Goal: Transaction & Acquisition: Purchase product/service

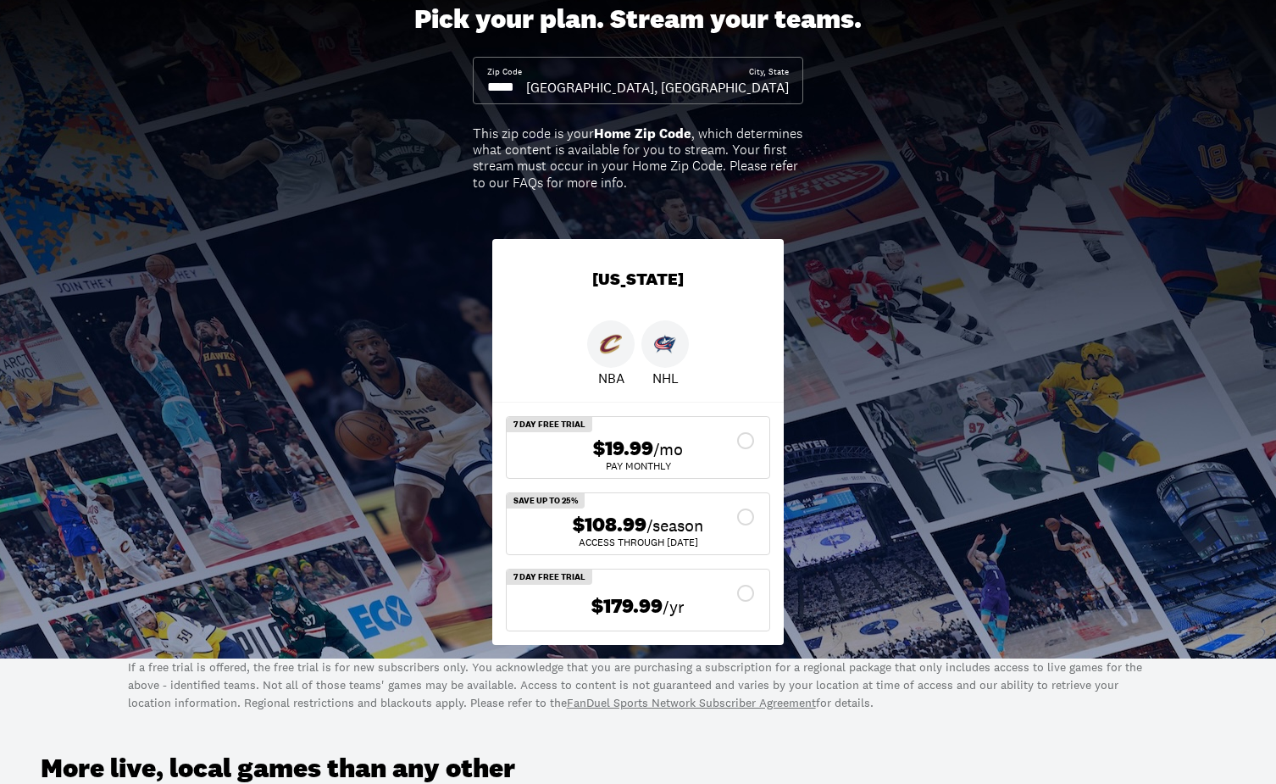
scroll to position [264, 0]
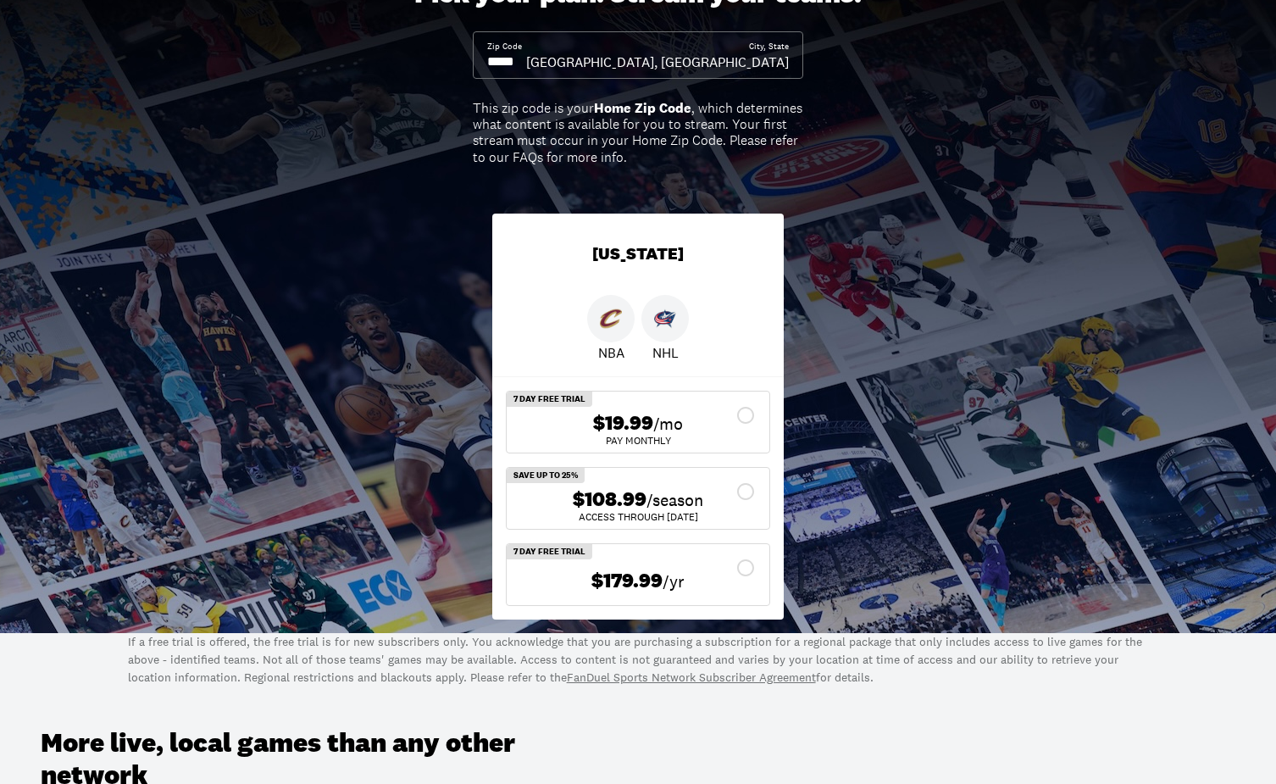
click at [744, 491] on div "$108.99 /season" at bounding box center [638, 499] width 236 height 25
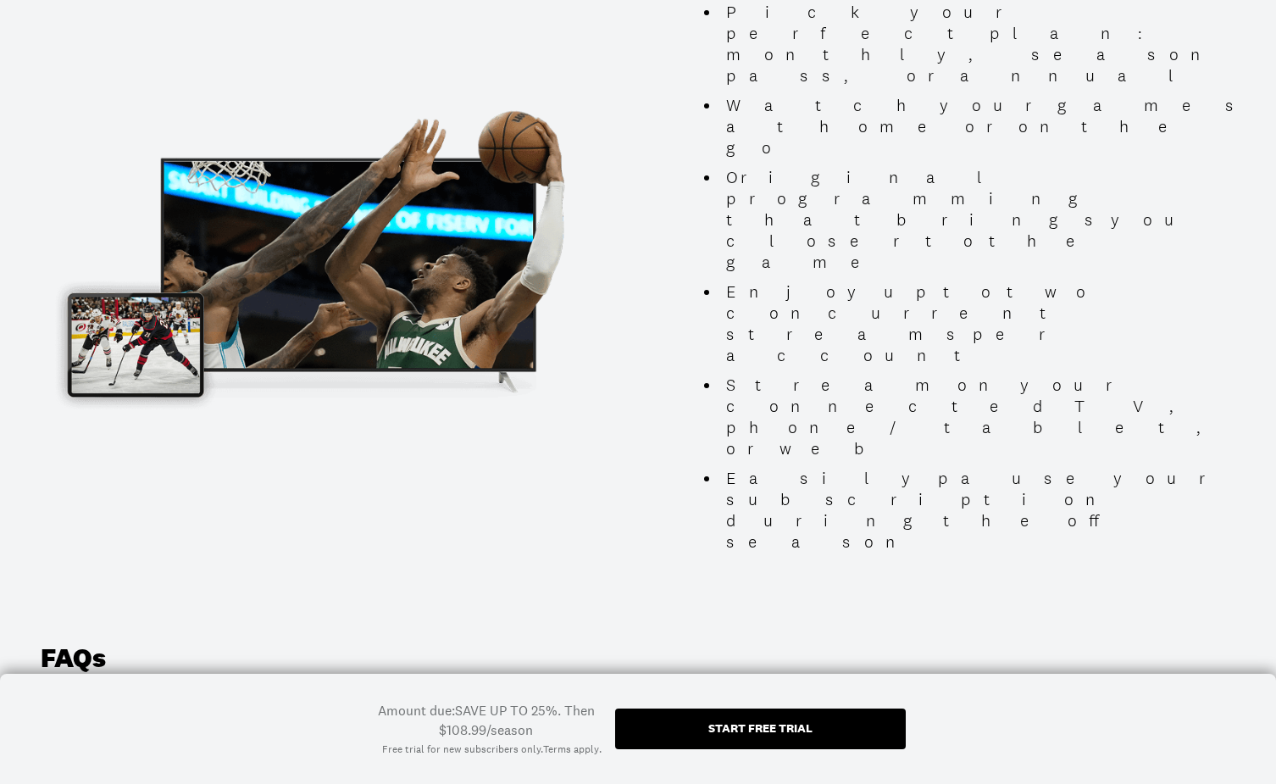
scroll to position [1851, 0]
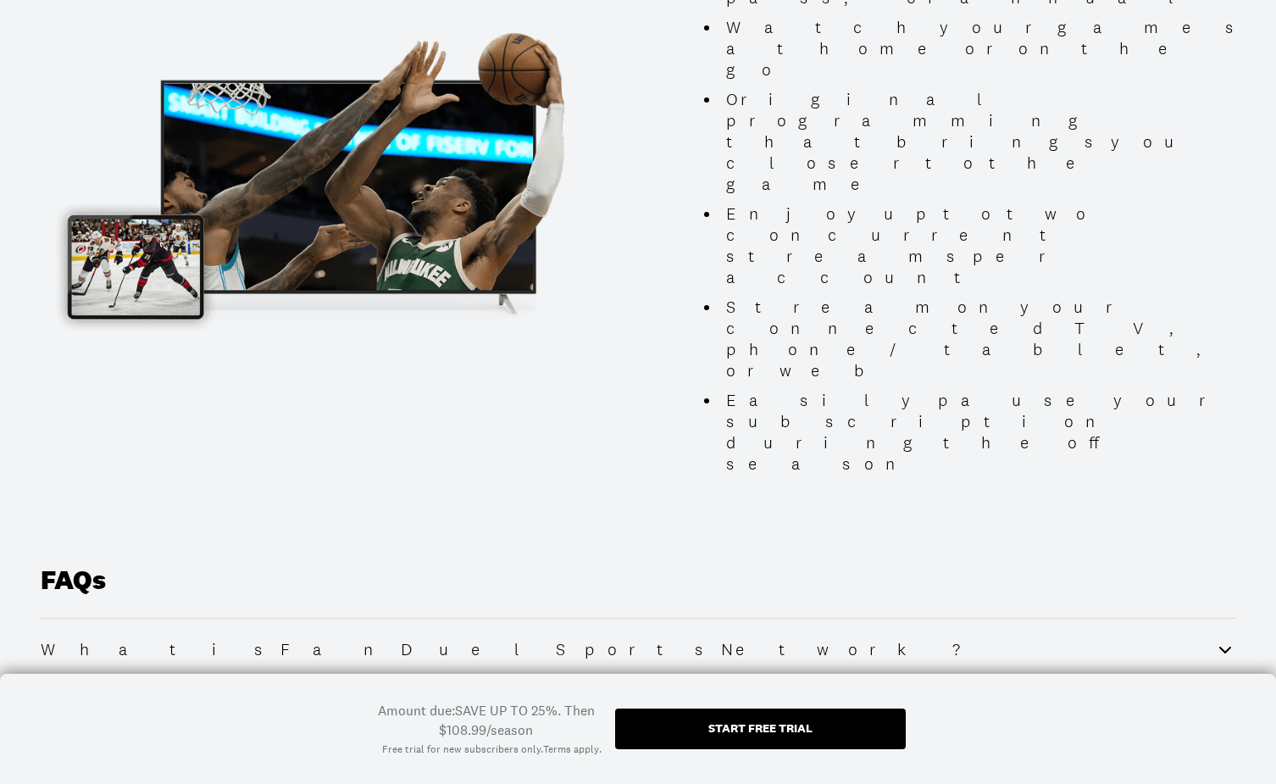
click at [153, 783] on h2 "What platforms can I stream on?" at bounding box center [526, 793] width 970 height 20
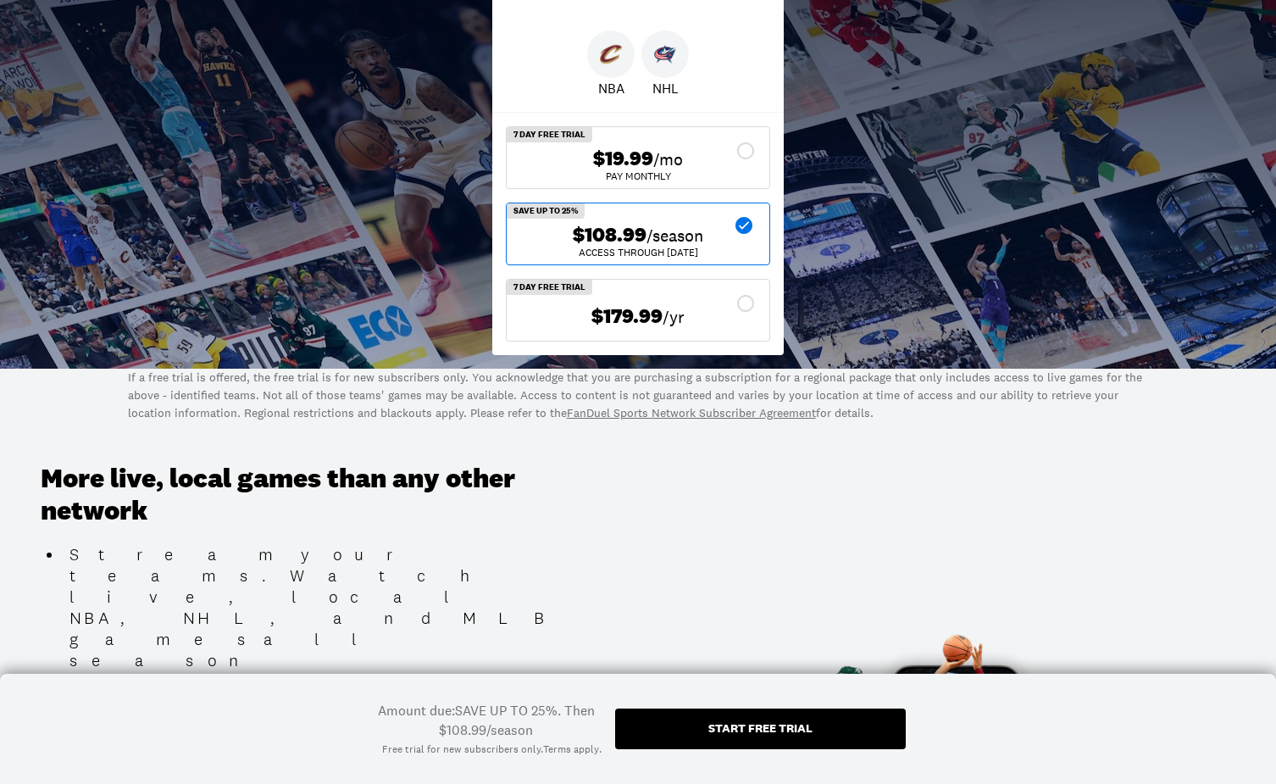
scroll to position [0, 0]
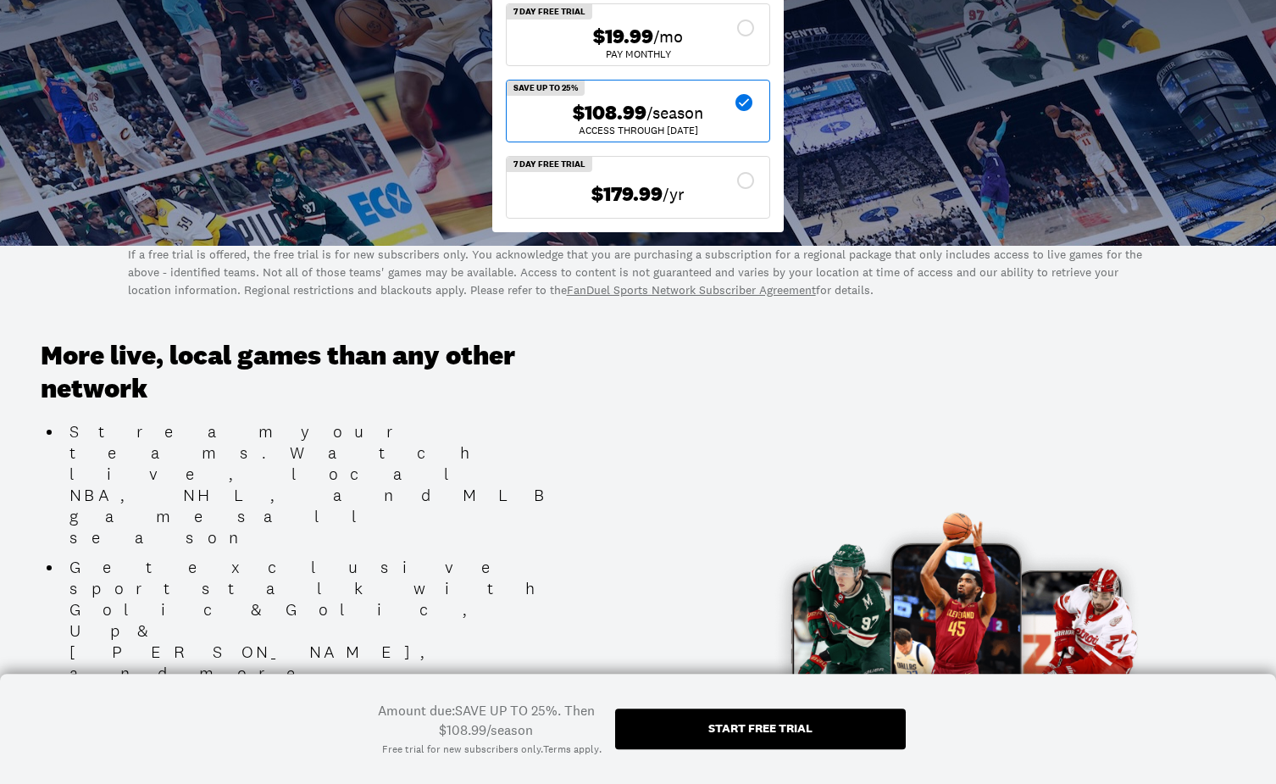
scroll to position [529, 0]
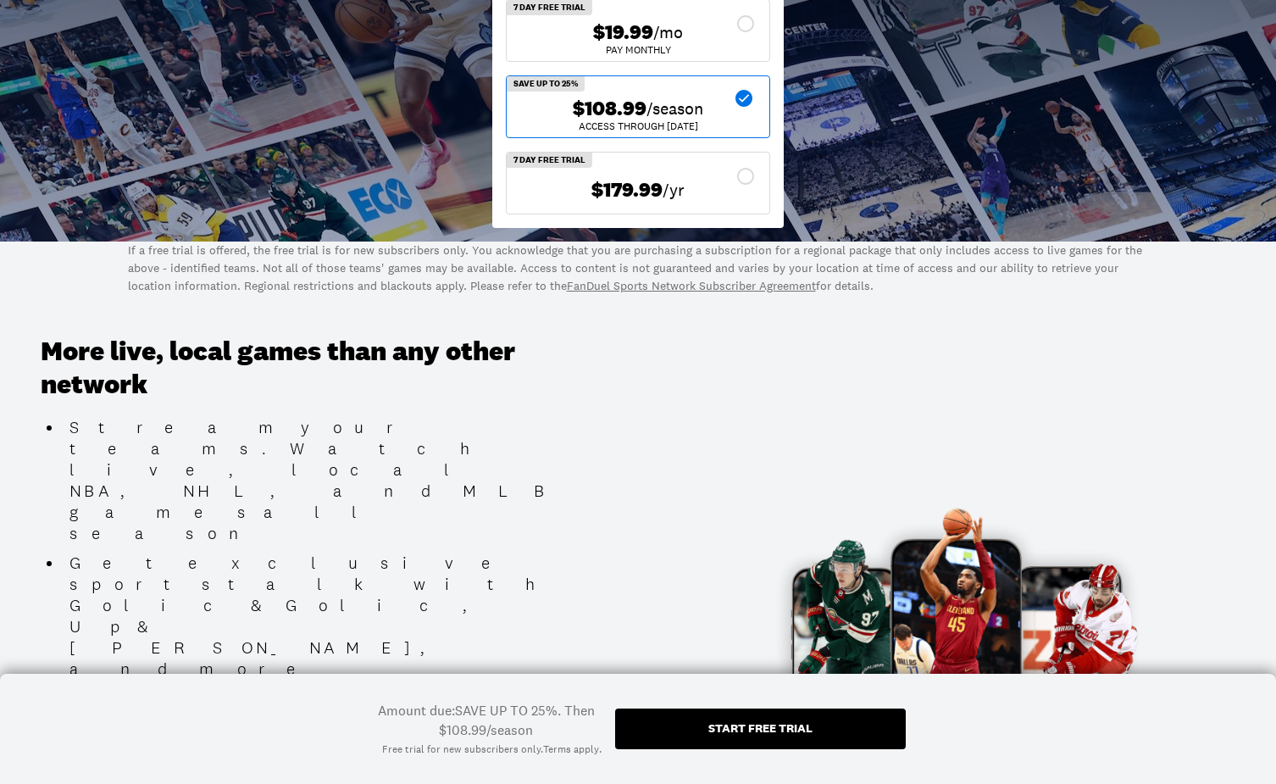
click at [699, 724] on div "Start free trial" at bounding box center [760, 728] width 291 height 41
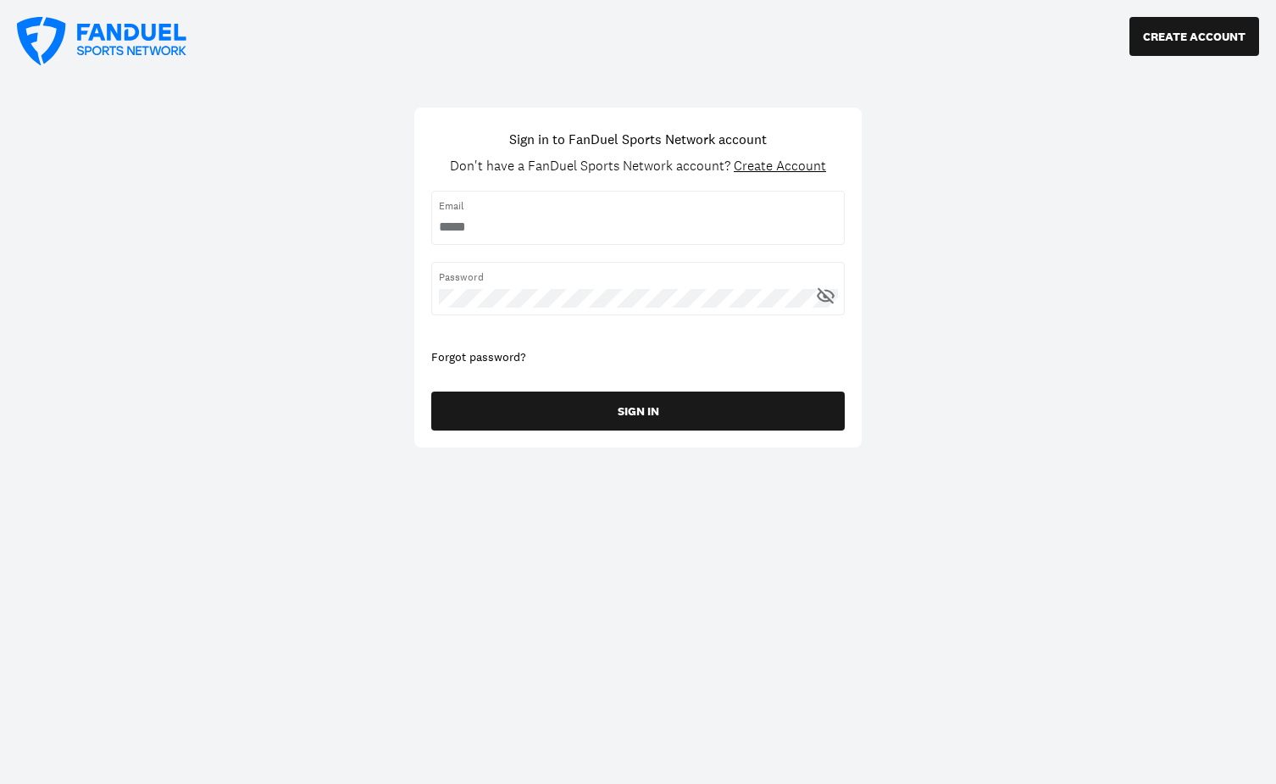
click at [774, 166] on span "Create Account" at bounding box center [780, 166] width 92 height 18
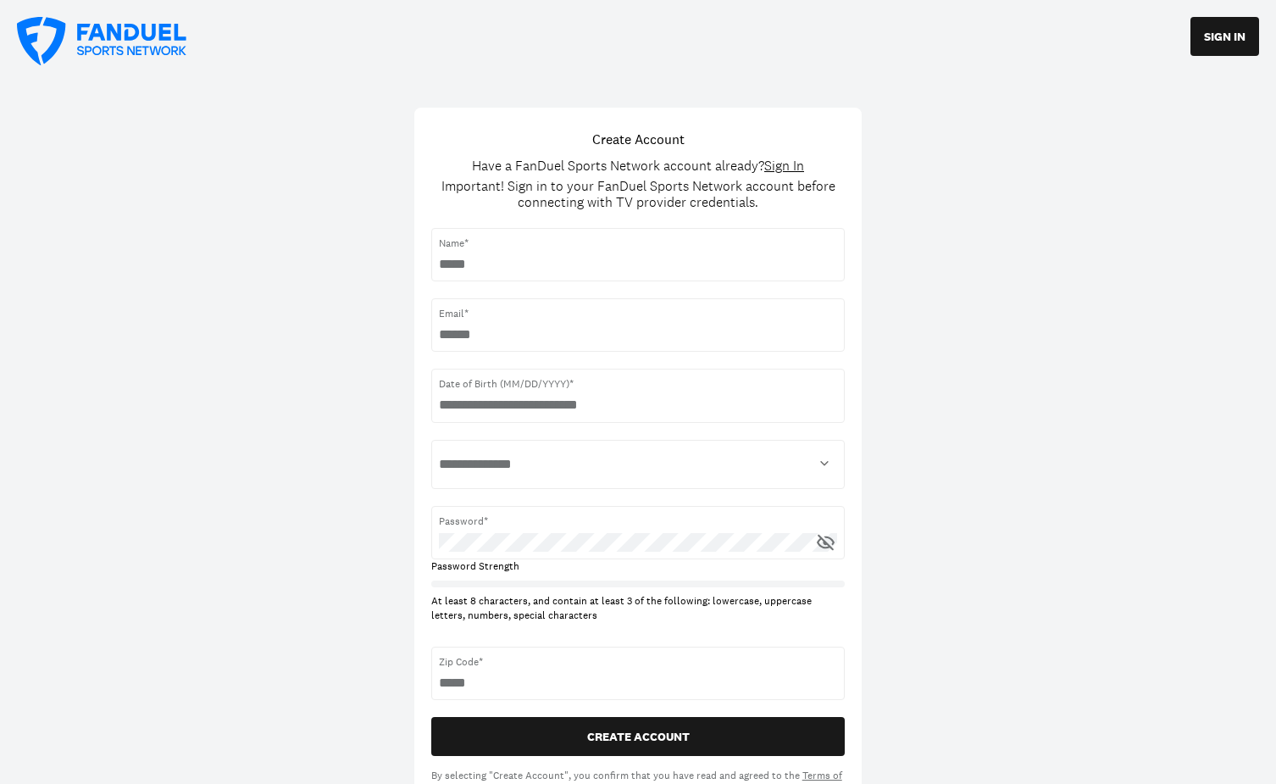
click at [557, 257] on input "text" at bounding box center [638, 264] width 399 height 19
type input "**********"
type input "*"
type input "**********"
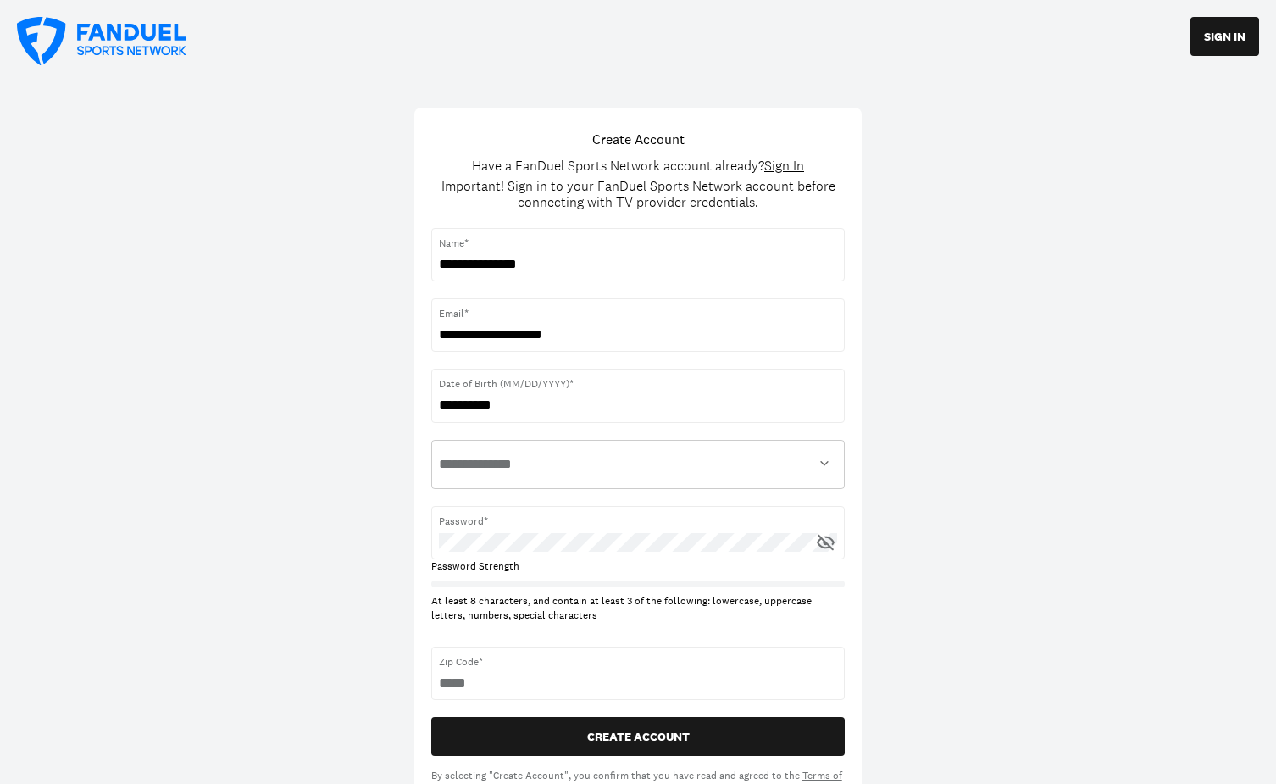
click at [439, 447] on select "**********" at bounding box center [638, 464] width 399 height 34
select select "****"
click option "****" at bounding box center [0, 0] width 0 height 0
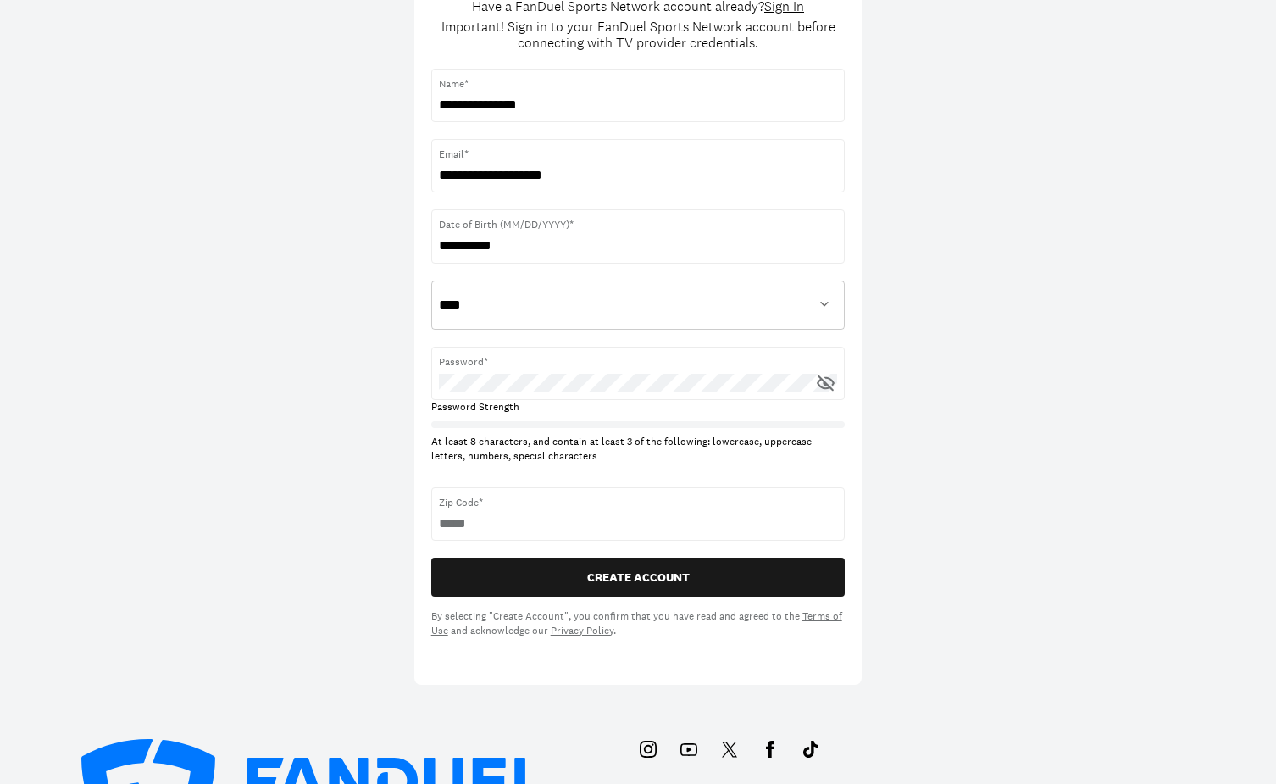
scroll to position [176, 0]
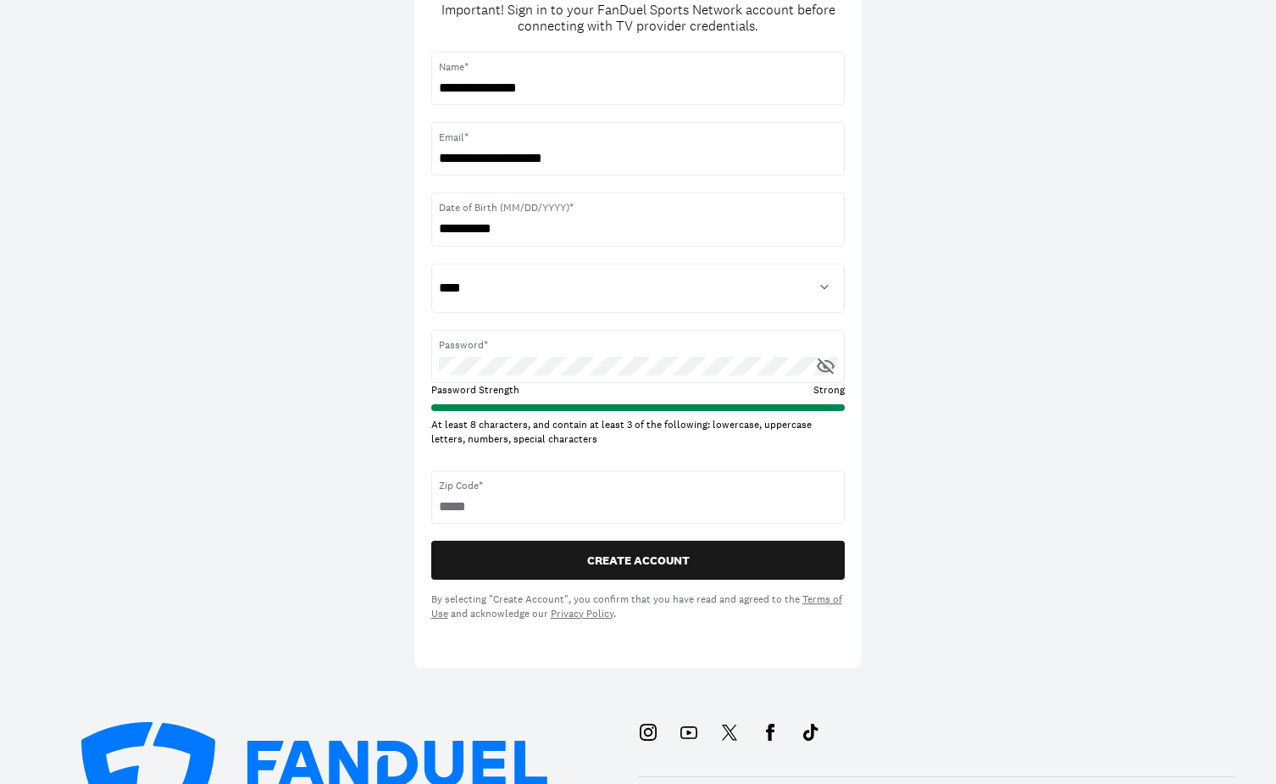
click at [515, 494] on div "Zip Code* *****" at bounding box center [638, 496] width 414 height 53
click at [315, 372] on div "**********" at bounding box center [638, 246] width 1276 height 844
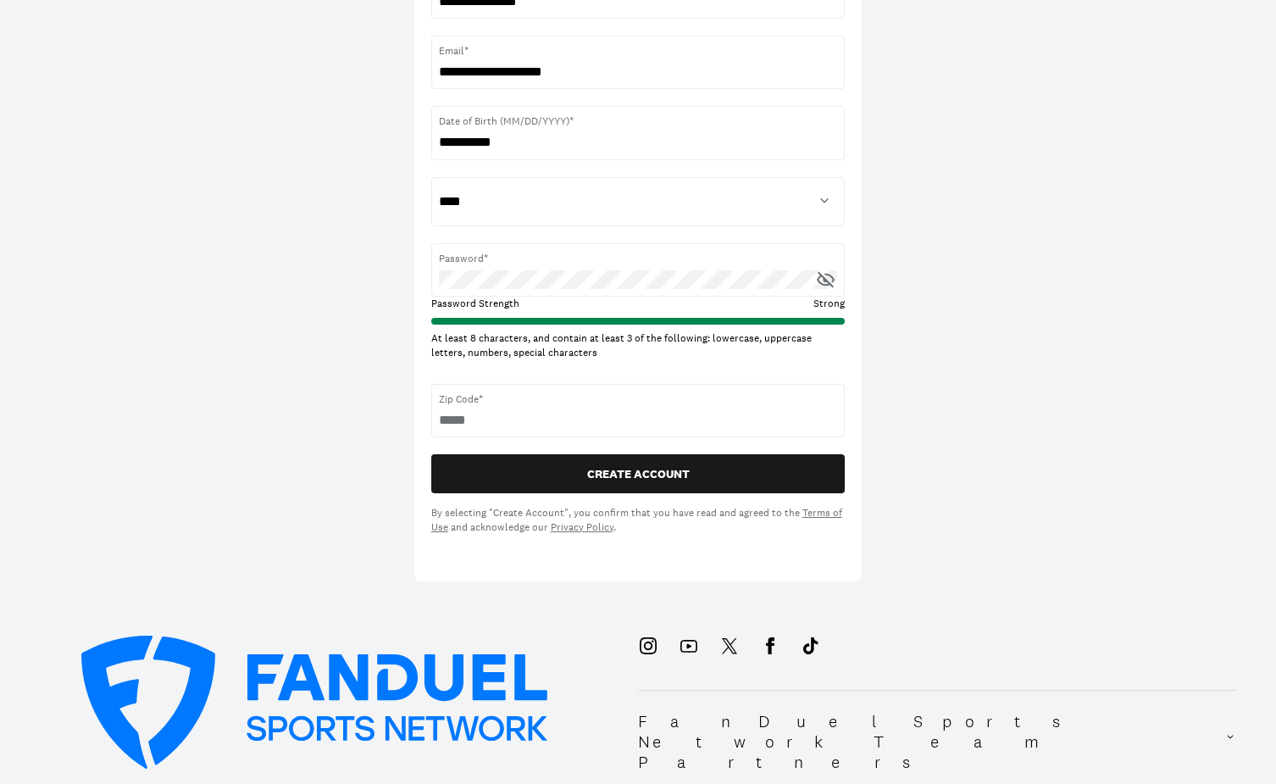
scroll to position [264, 0]
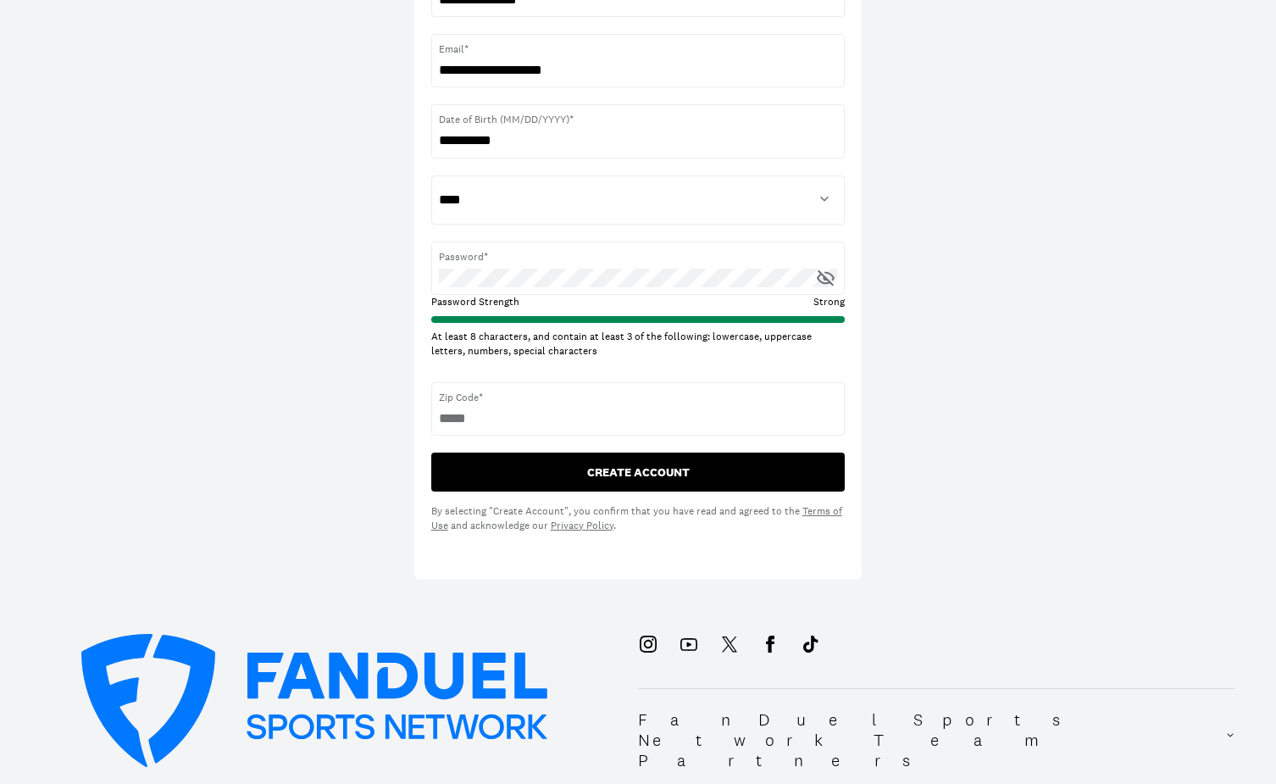
click at [613, 463] on button "CREATE ACCOUNT" at bounding box center [638, 471] width 414 height 39
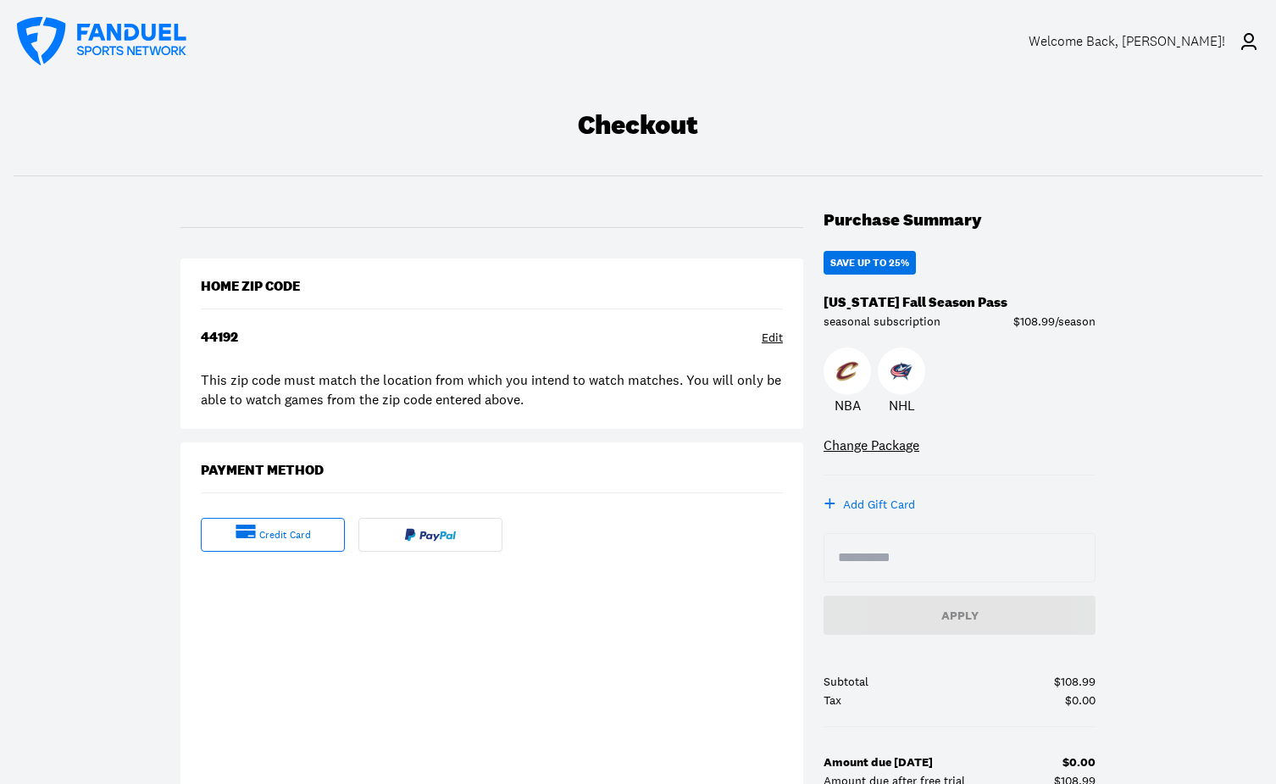
click at [239, 338] on div "44192 Edit" at bounding box center [492, 340] width 582 height 20
click at [774, 336] on div "Edit" at bounding box center [772, 338] width 21 height 17
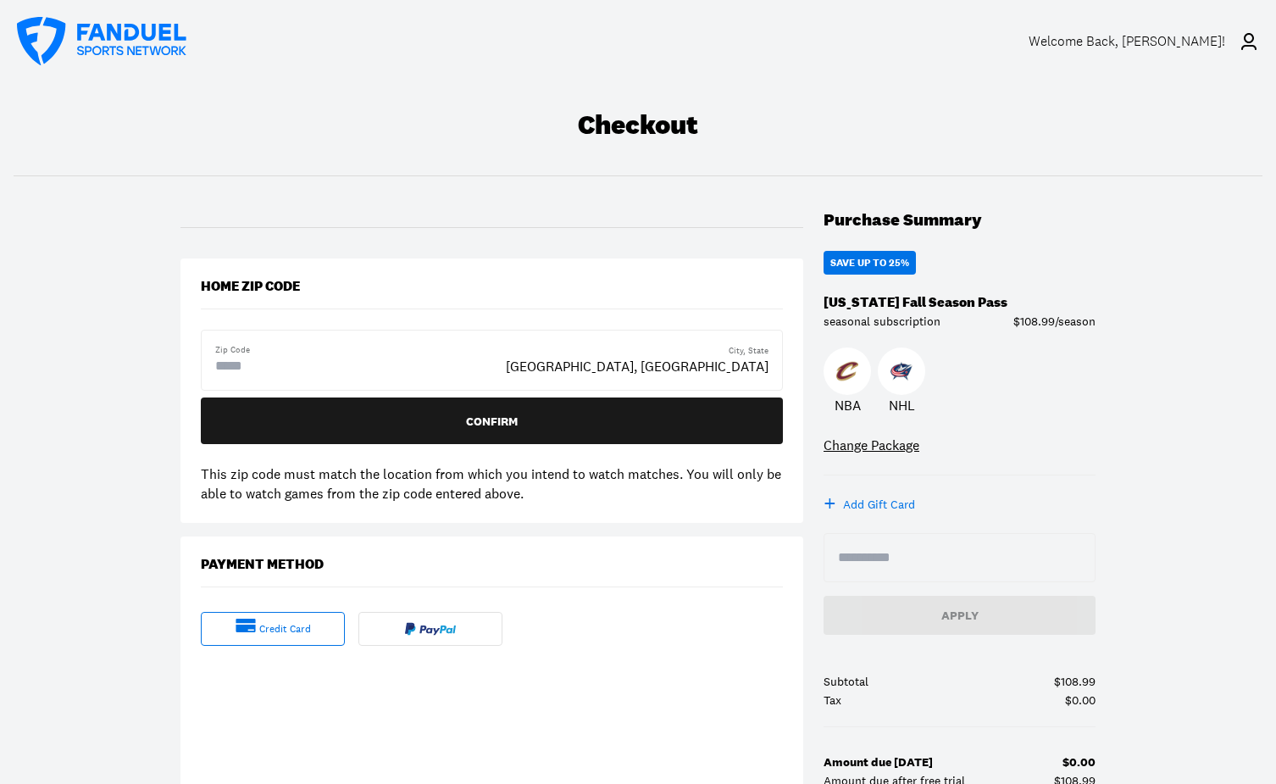
click at [421, 362] on div "Zip Code" at bounding box center [360, 360] width 291 height 32
click at [307, 363] on input "text" at bounding box center [283, 366] width 136 height 20
click at [306, 365] on input "text" at bounding box center [283, 366] width 136 height 20
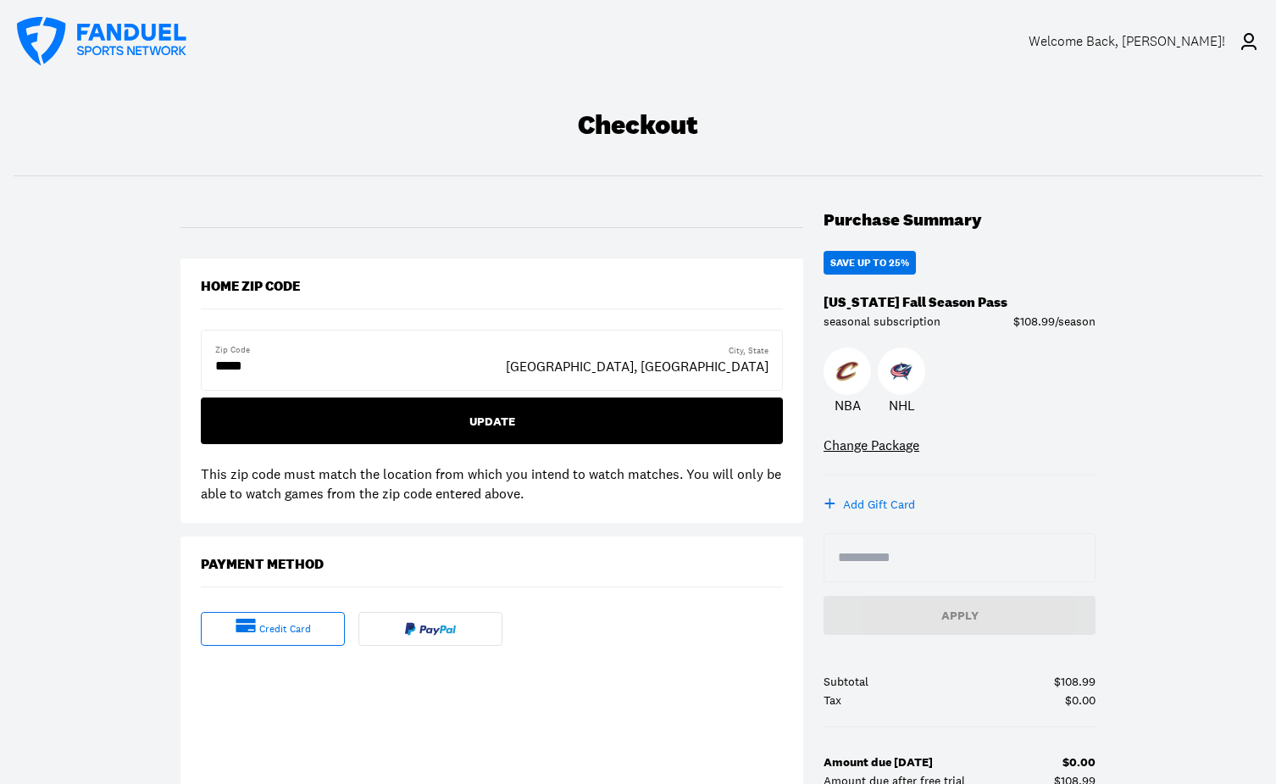
type input "*****"
click at [480, 417] on div "Update" at bounding box center [491, 421] width 555 height 12
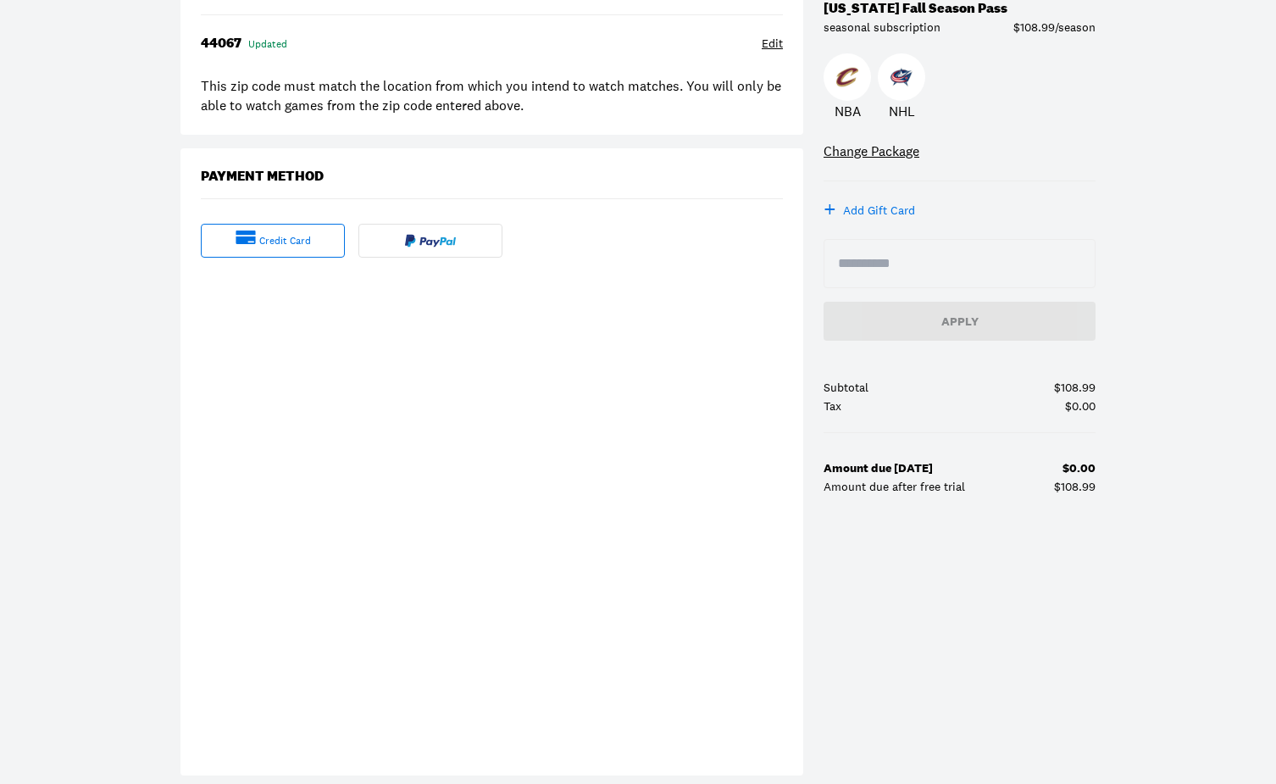
scroll to position [264, 0]
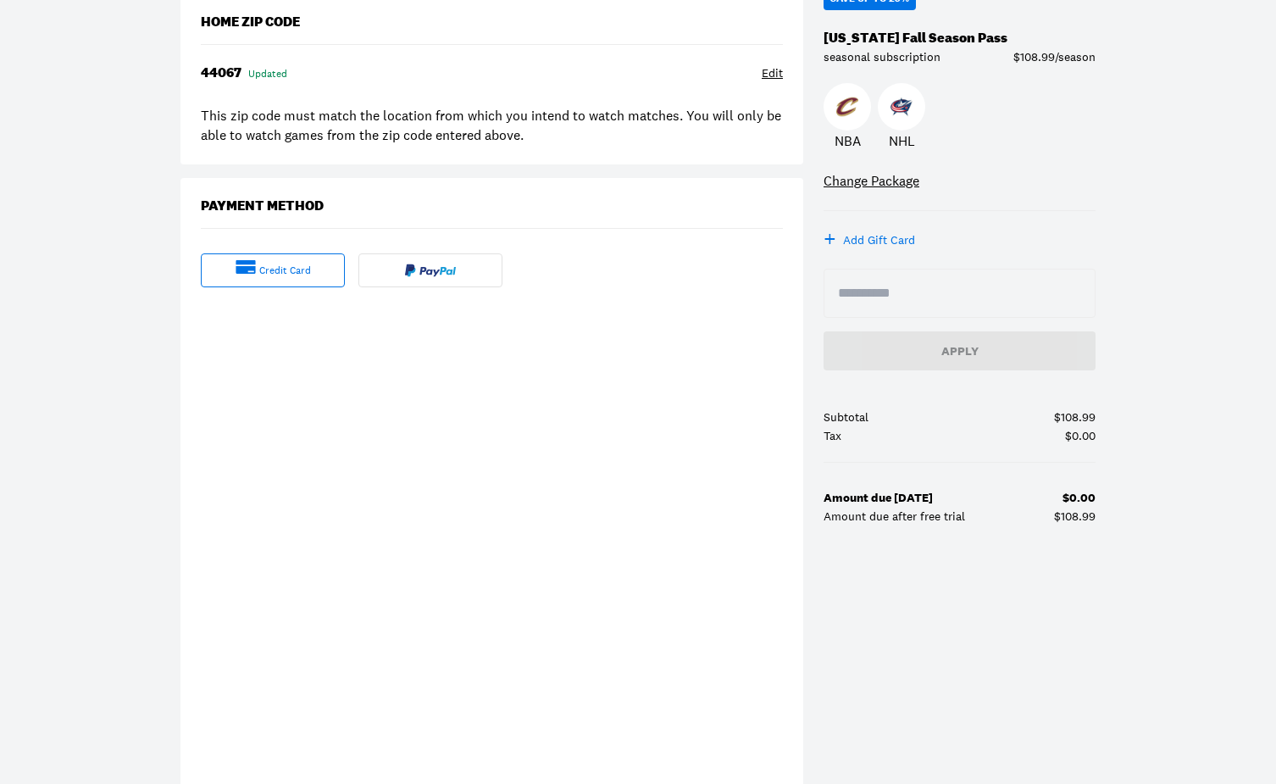
click at [128, 257] on div "Checkout Purchase Summary SAVE UP TO 25% [US_STATE] Fall Season Pass seasonal s…" at bounding box center [638, 325] width 1276 height 1014
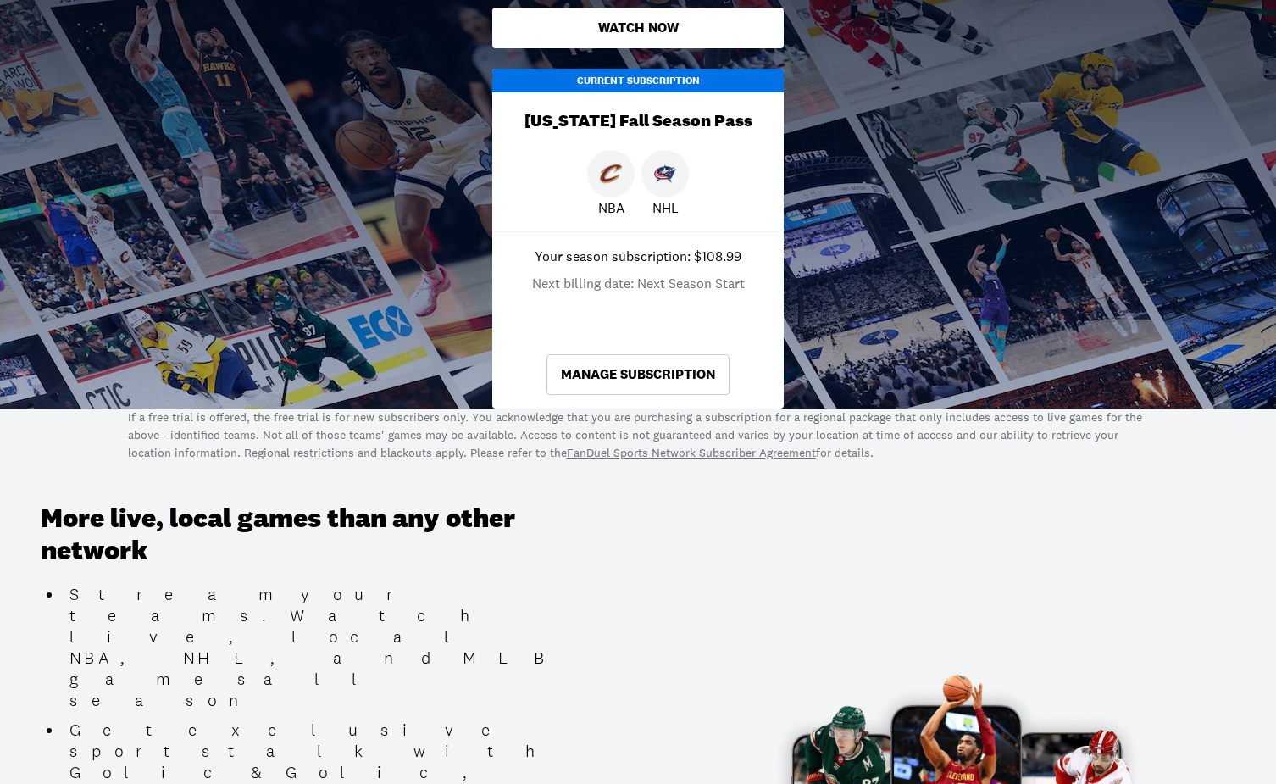
scroll to position [352, 0]
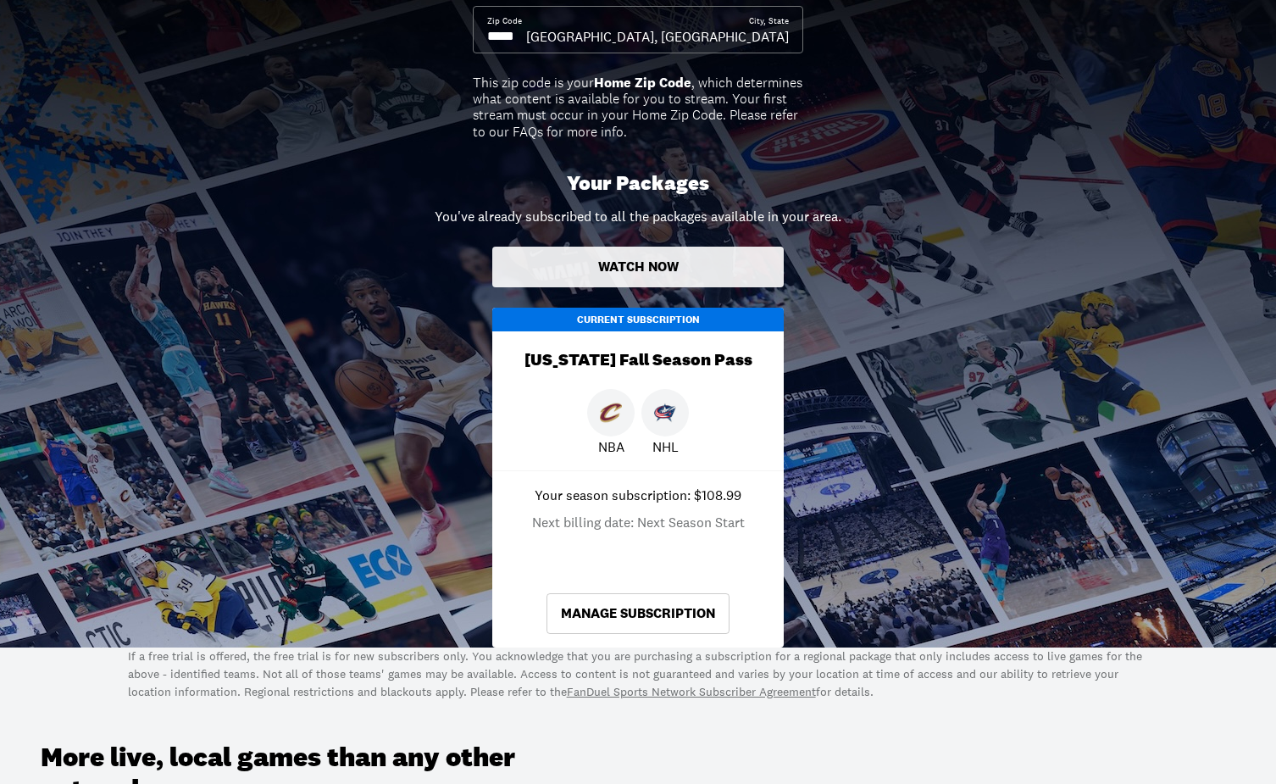
click at [606, 274] on button "Watch Now" at bounding box center [637, 267] width 291 height 41
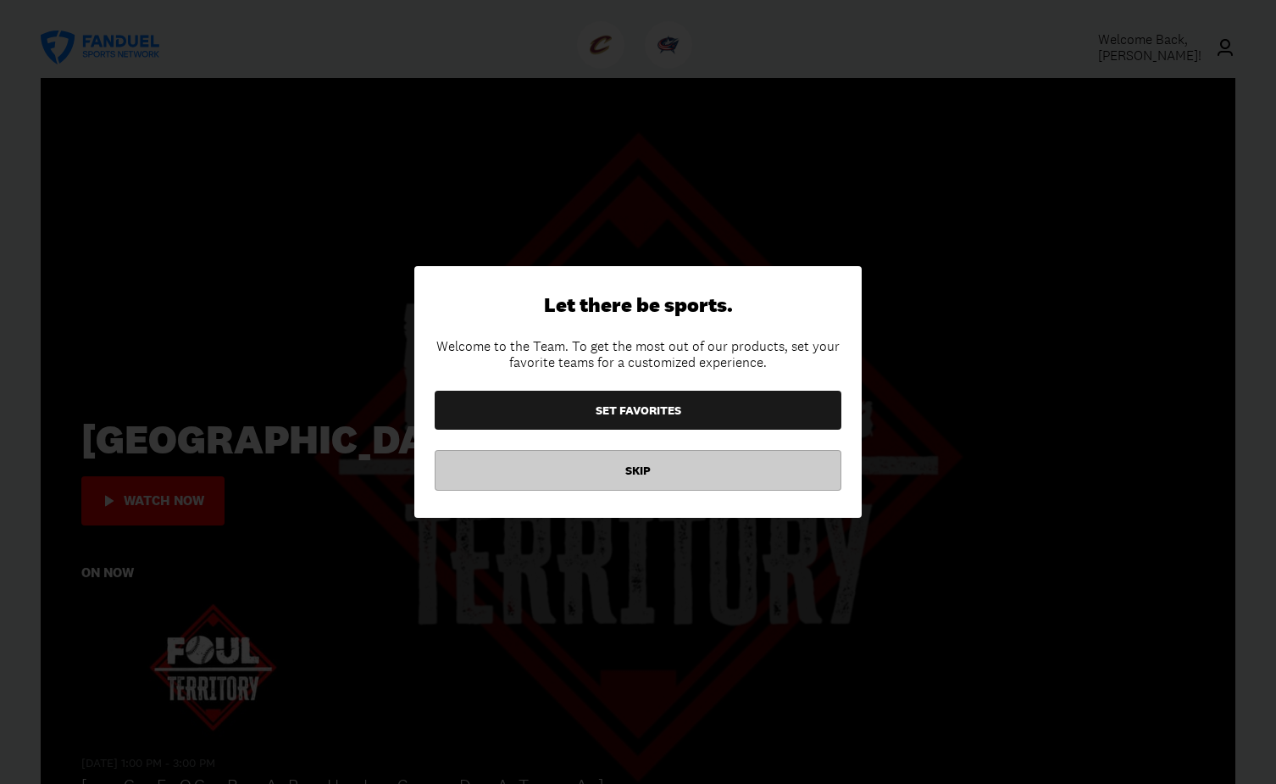
click at [629, 472] on button "SKIP" at bounding box center [638, 470] width 407 height 41
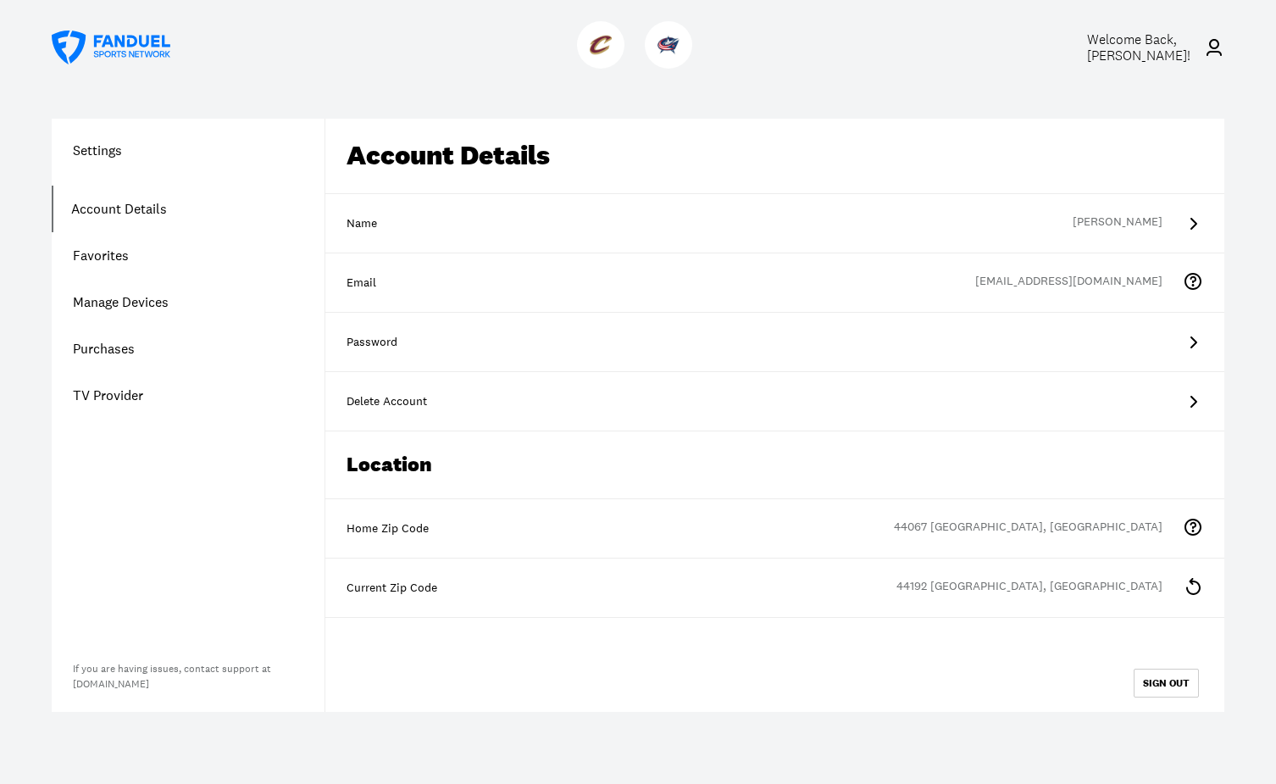
click at [104, 302] on link "Manage Devices" at bounding box center [188, 302] width 273 height 47
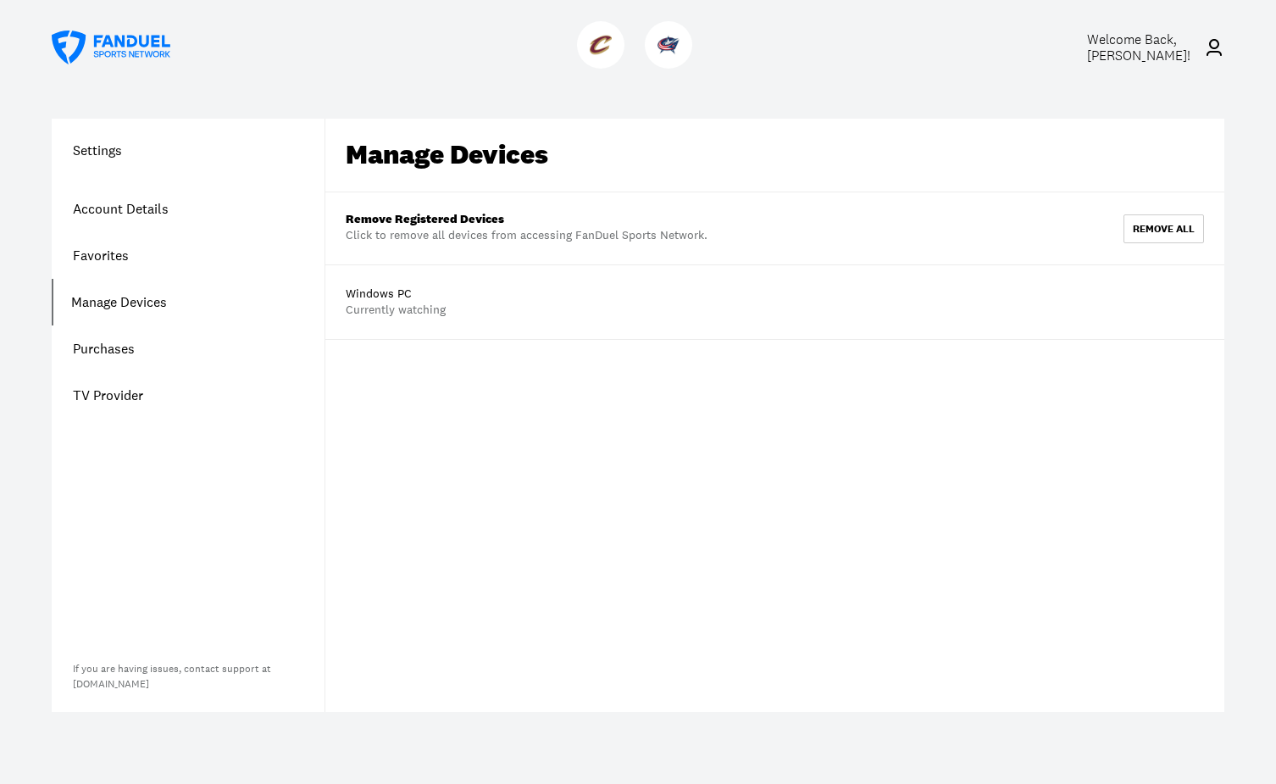
click at [104, 347] on link "Purchases" at bounding box center [188, 348] width 273 height 47
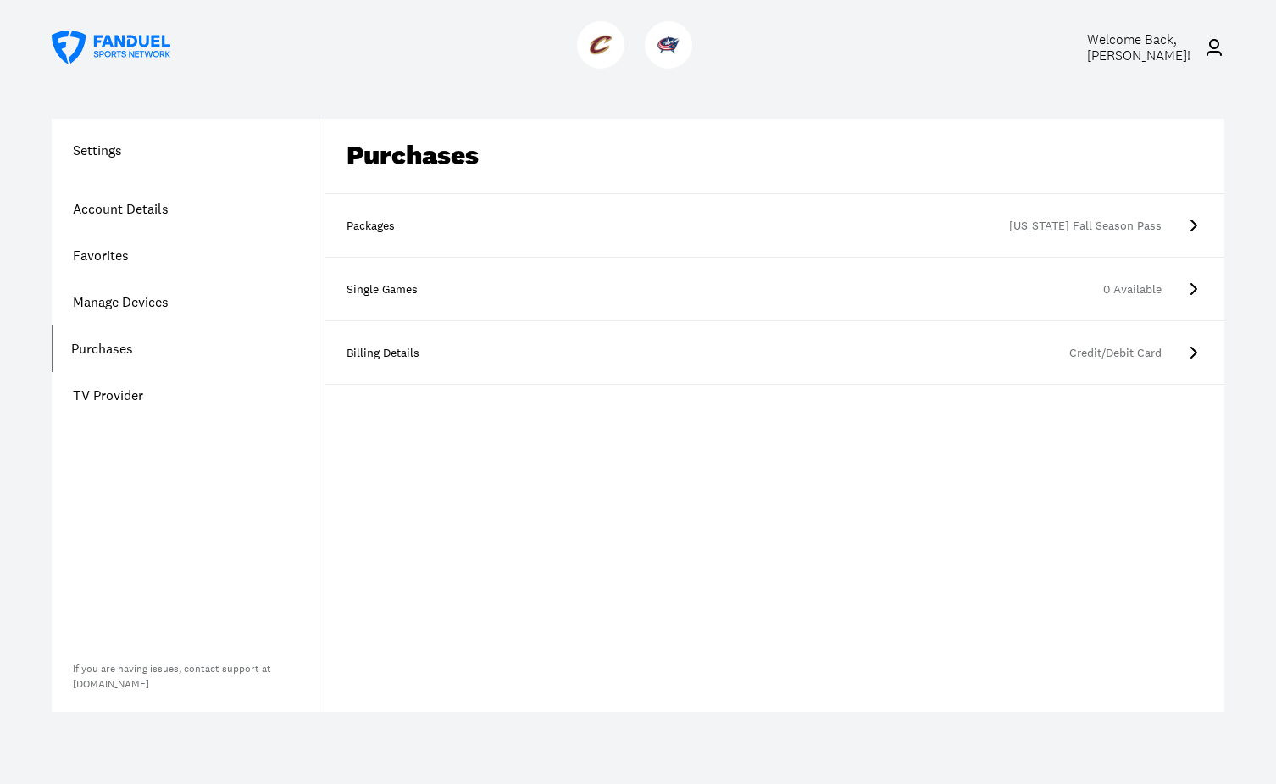
click at [104, 392] on link "TV Provider" at bounding box center [188, 395] width 273 height 47
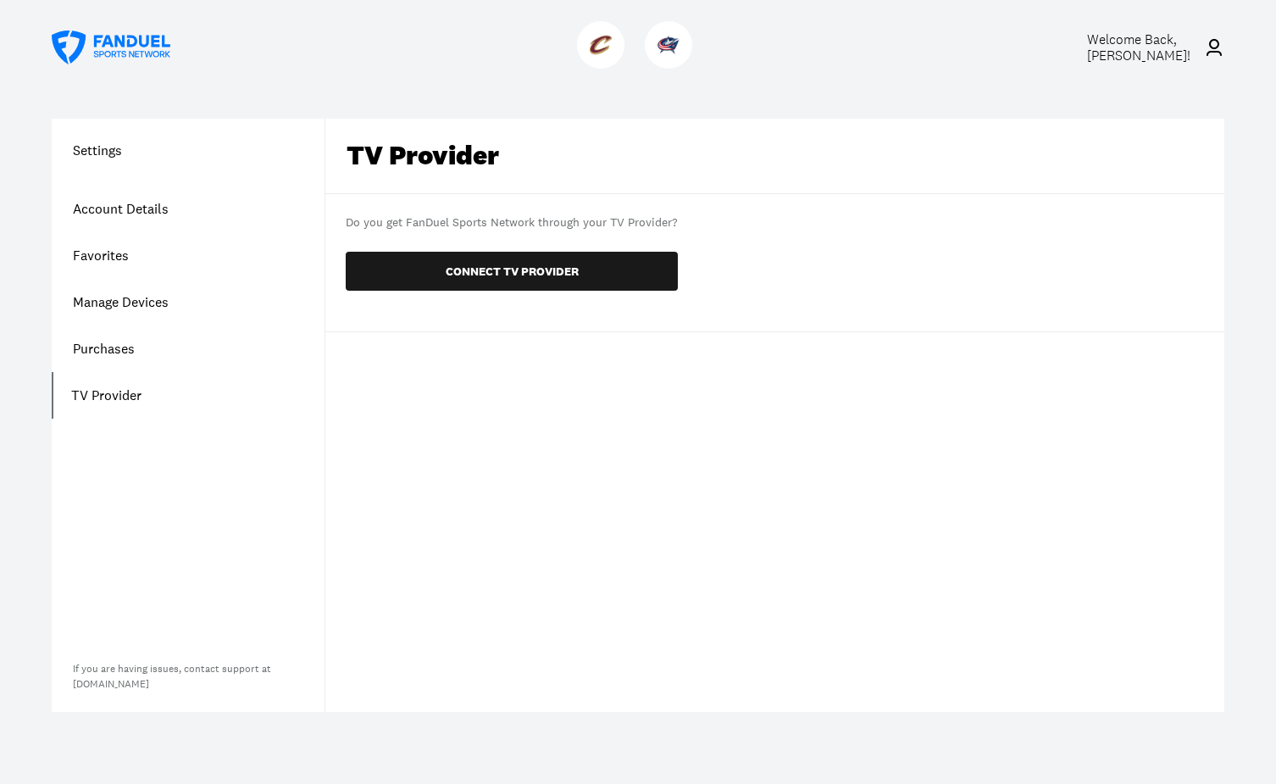
click at [119, 347] on link "Purchases" at bounding box center [188, 348] width 273 height 47
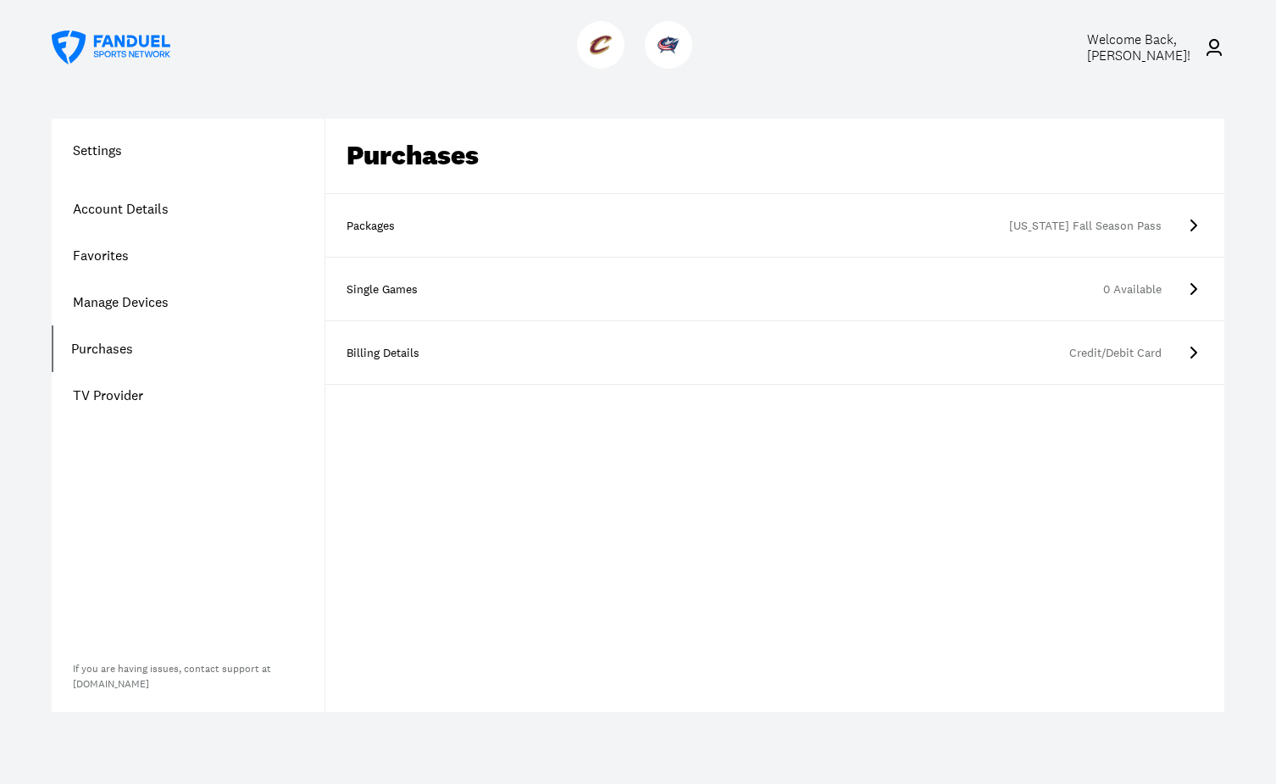
click at [380, 227] on div "Packages" at bounding box center [389, 226] width 85 height 17
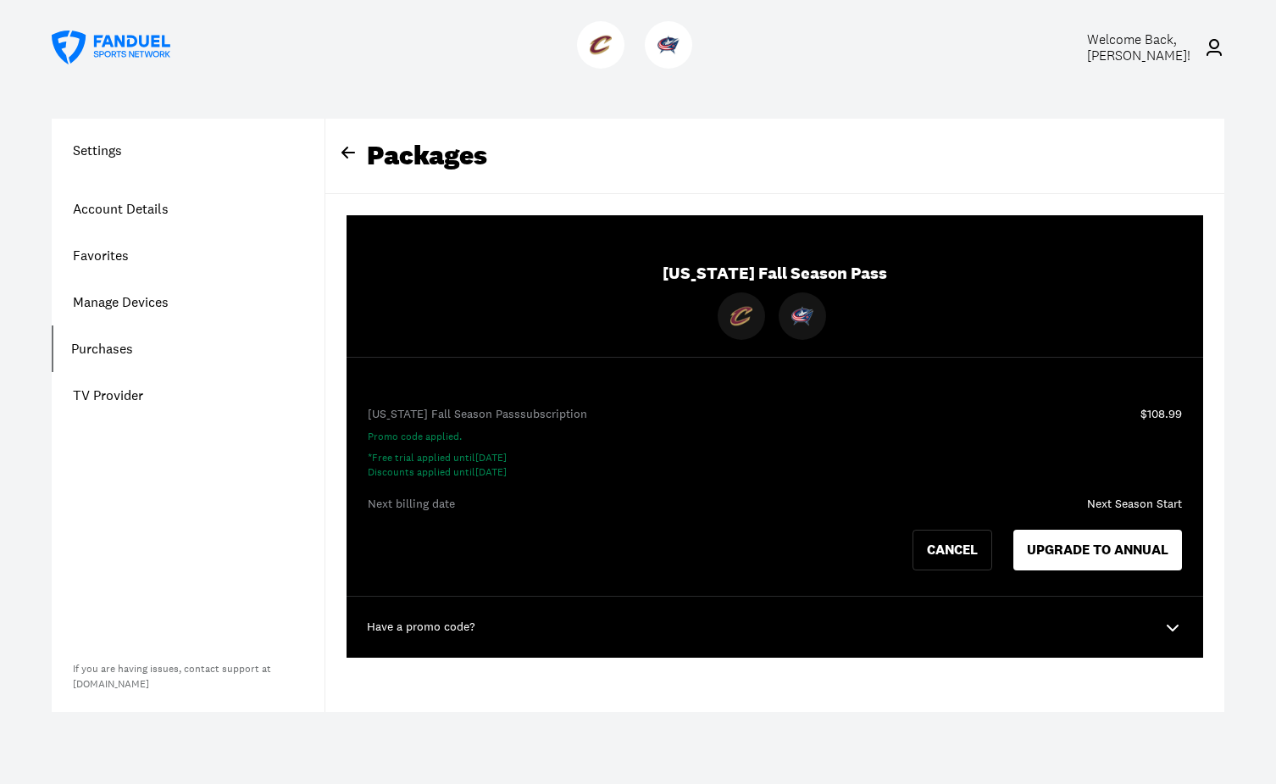
click at [96, 254] on link "Favorites" at bounding box center [188, 255] width 273 height 47
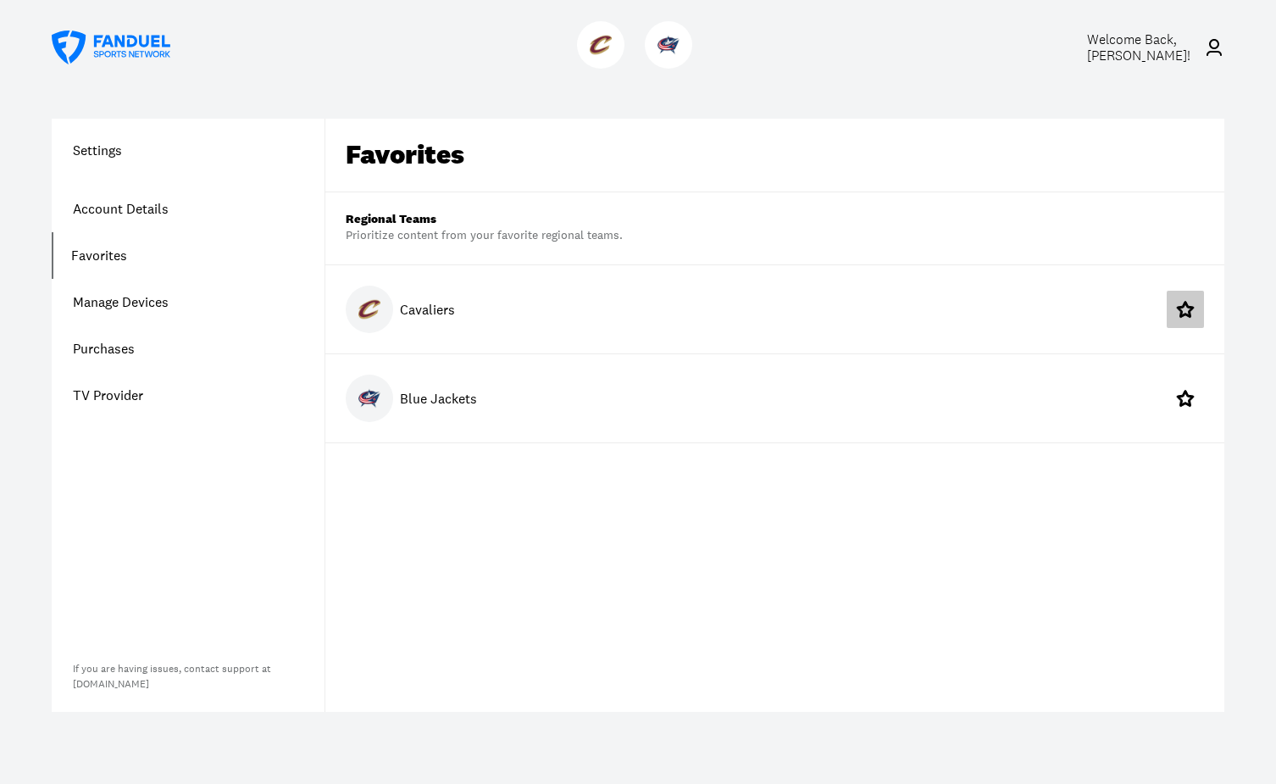
click at [1184, 316] on icon at bounding box center [1185, 309] width 20 height 20
click at [162, 304] on link "Manage Devices" at bounding box center [188, 302] width 273 height 47
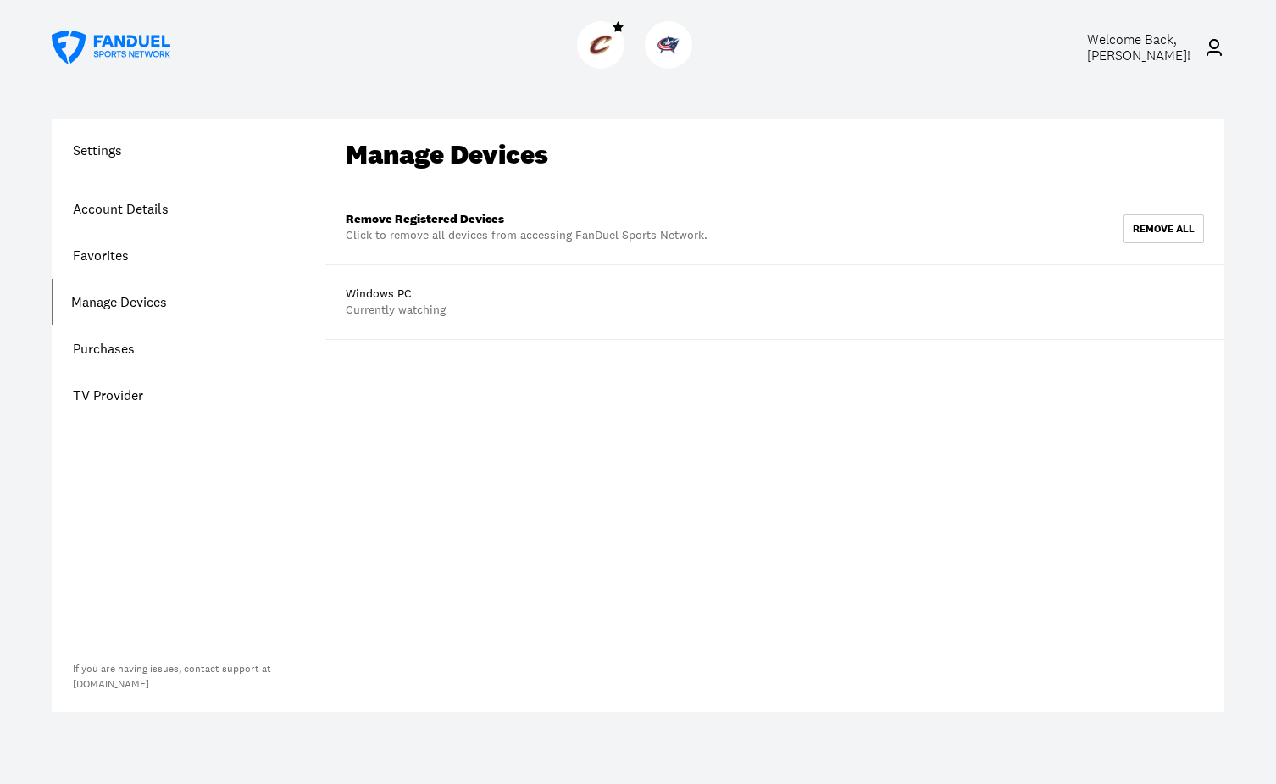
click at [443, 158] on div "Manage Devices" at bounding box center [447, 155] width 203 height 32
click at [114, 260] on link "Favorites" at bounding box center [188, 255] width 273 height 47
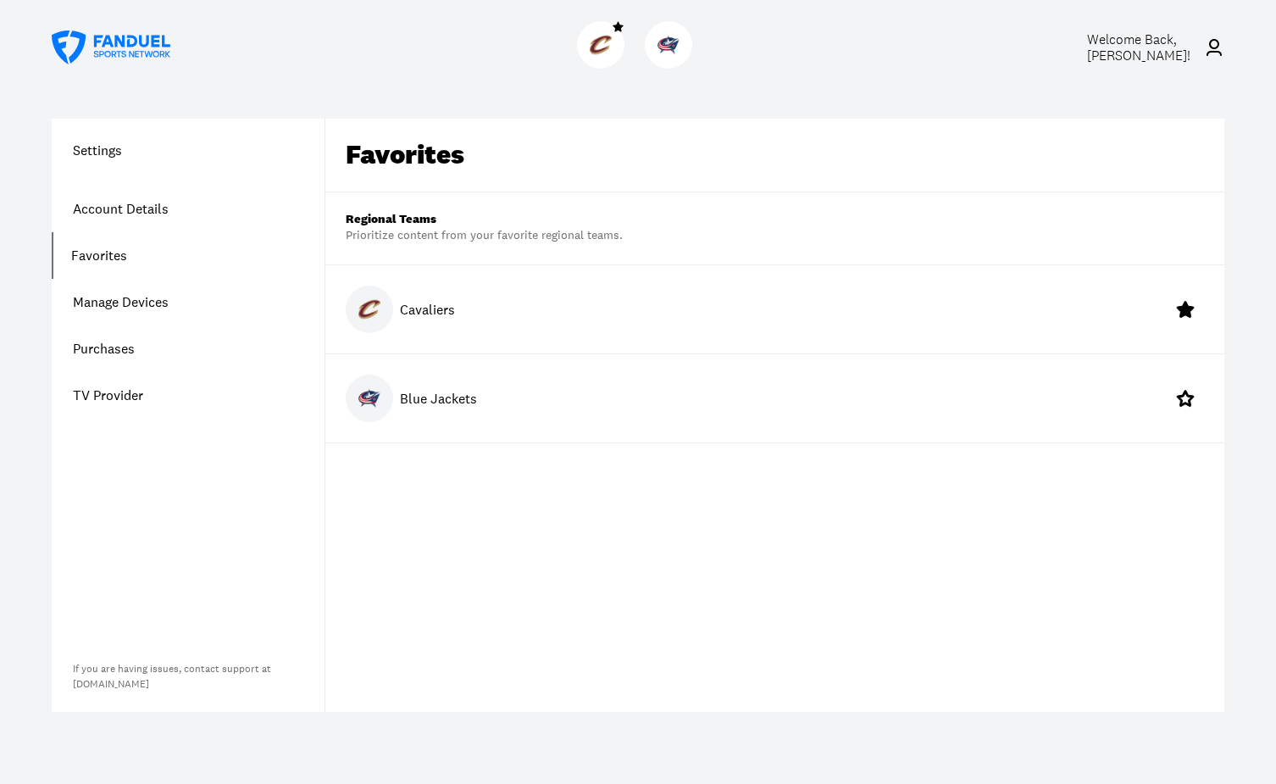
click at [133, 210] on link "Account Details" at bounding box center [188, 209] width 273 height 47
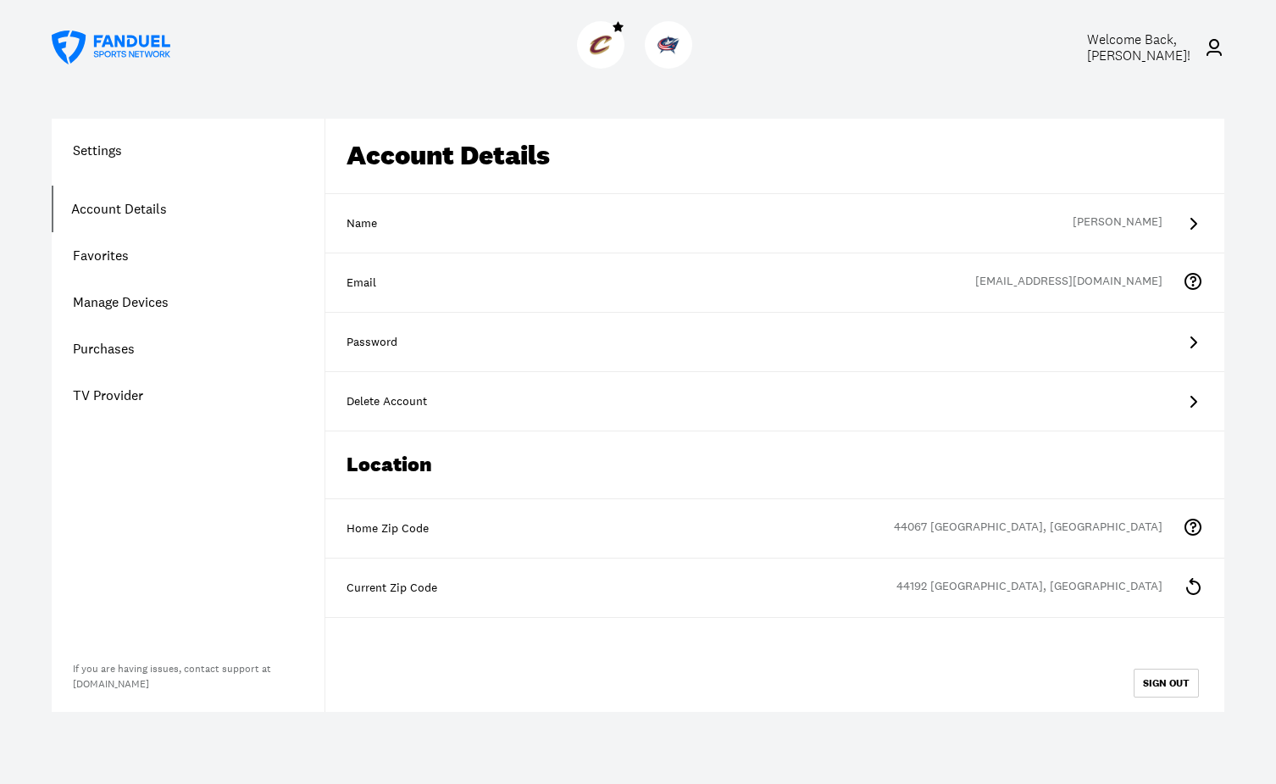
click at [108, 150] on h1 "Settings" at bounding box center [188, 150] width 273 height 20
click at [108, 149] on h1 "Settings" at bounding box center [188, 150] width 273 height 20
click at [187, 186] on link "Account Details" at bounding box center [188, 209] width 273 height 47
drag, startPoint x: 1124, startPoint y: 53, endPoint x: 1142, endPoint y: 57, distance: 18.1
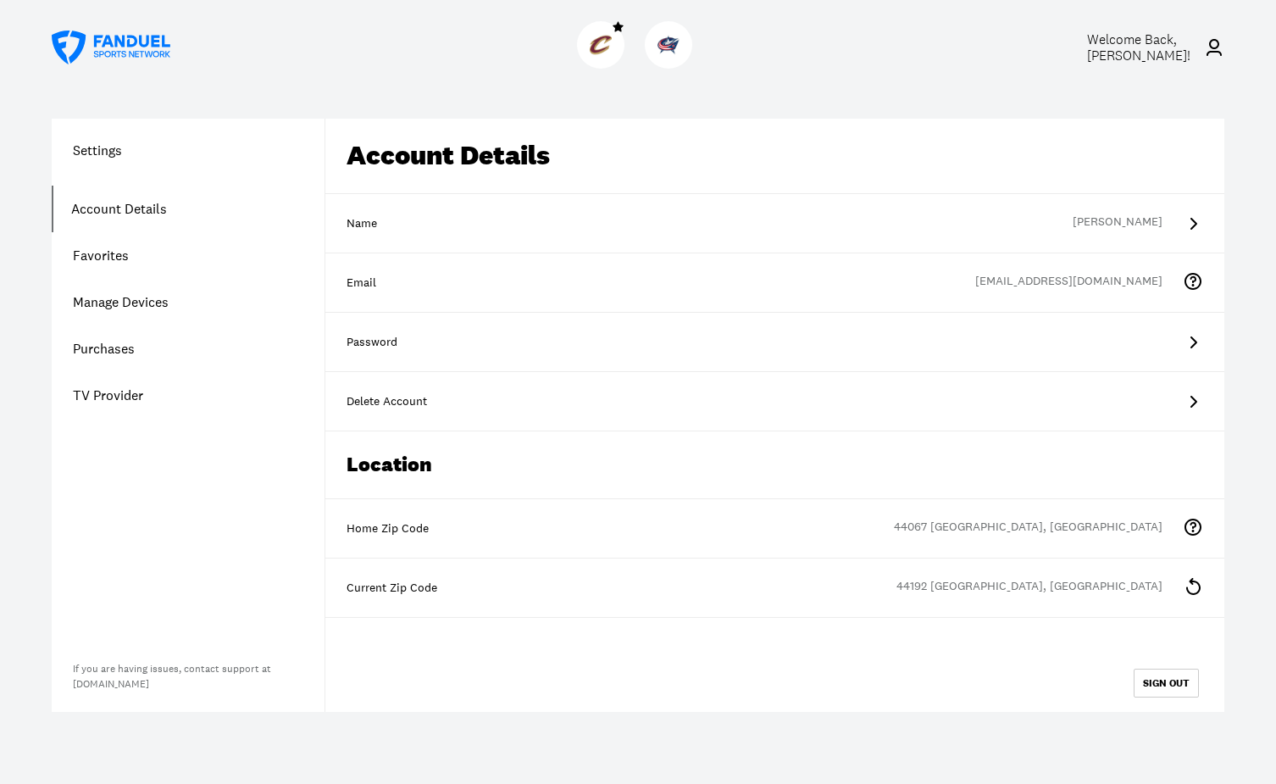
click at [1124, 53] on span "Welcome Back, terry wascovich !" at bounding box center [1138, 48] width 103 height 34
click at [1214, 43] on icon at bounding box center [1214, 47] width 20 height 20
click at [1159, 48] on span "Welcome Back, terry wascovich !" at bounding box center [1138, 48] width 103 height 34
click at [604, 43] on img at bounding box center [601, 45] width 22 height 22
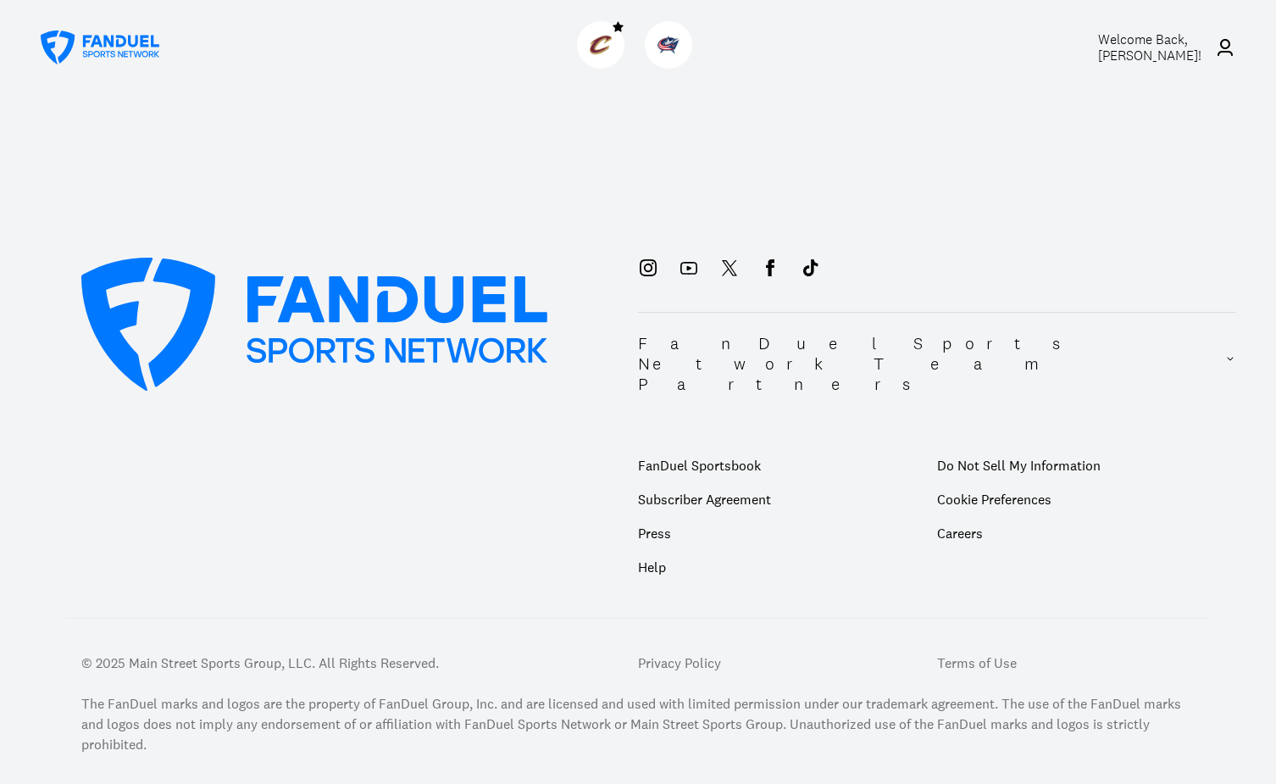
scroll to position [663, 0]
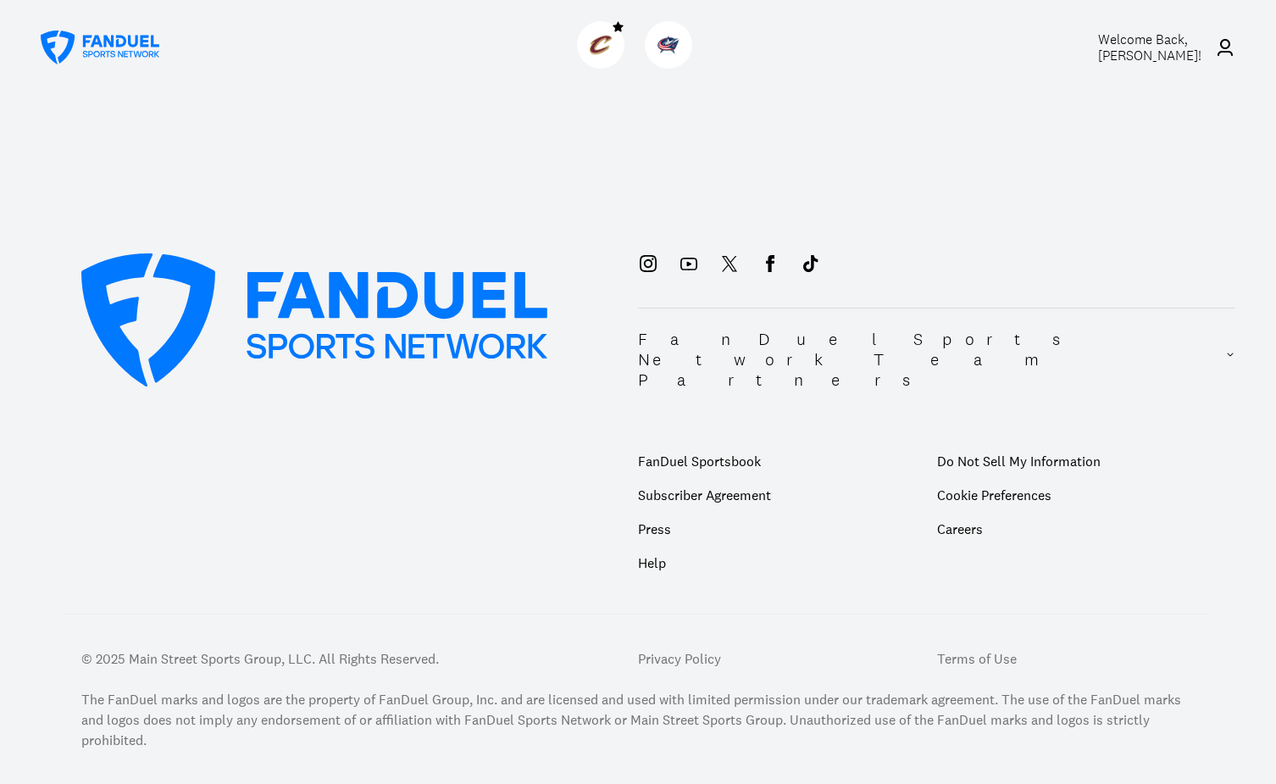
click at [944, 444] on p "Do Not Sell My Information" at bounding box center [1066, 461] width 258 height 34
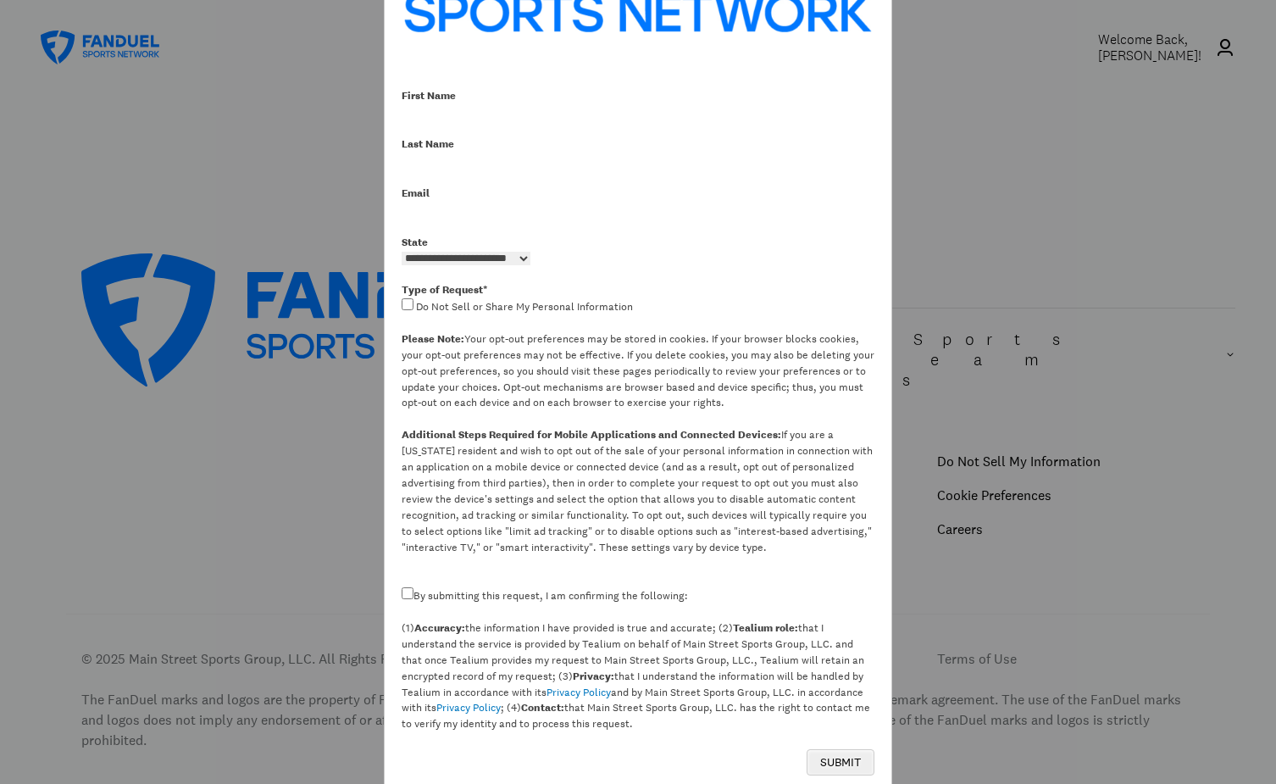
scroll to position [407, 0]
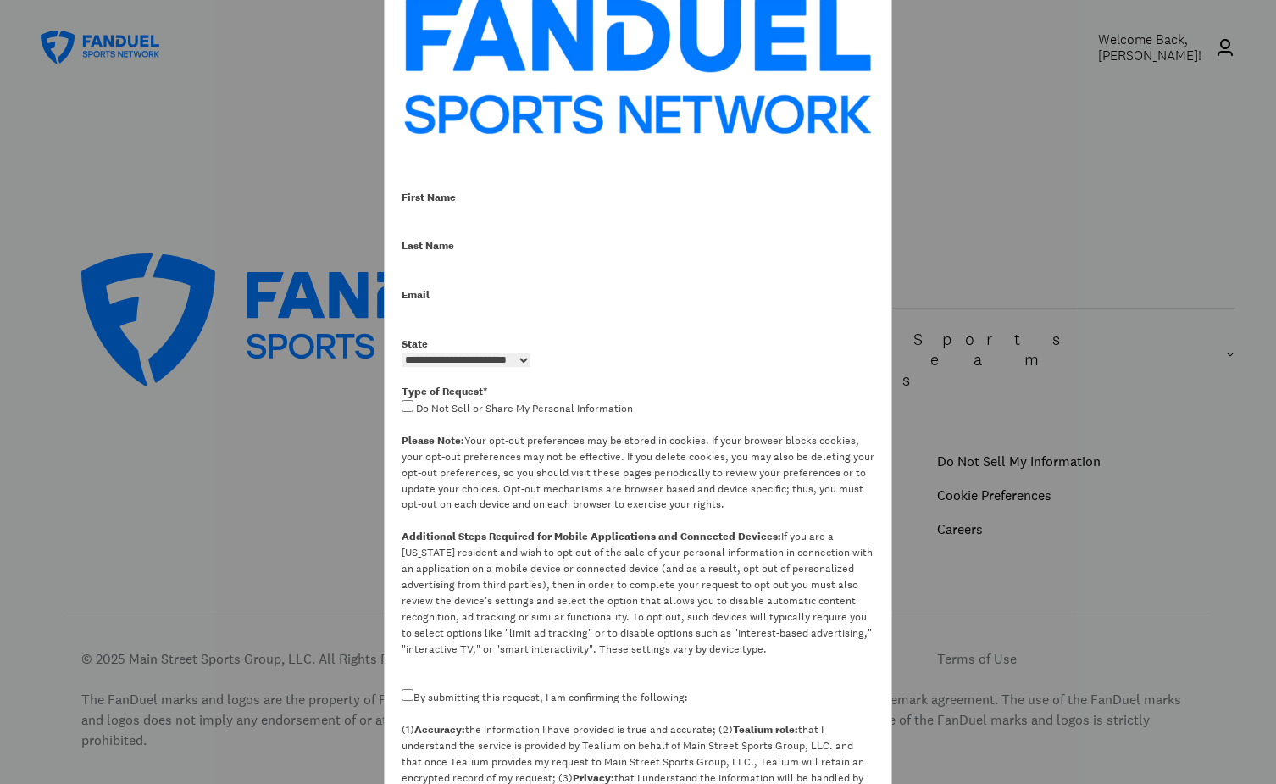
click at [489, 223] on form "**********" at bounding box center [638, 67] width 473 height 700
click at [489, 216] on input "First Name" at bounding box center [455, 214] width 107 height 16
type input "*******"
type input "*********"
type input "**********"
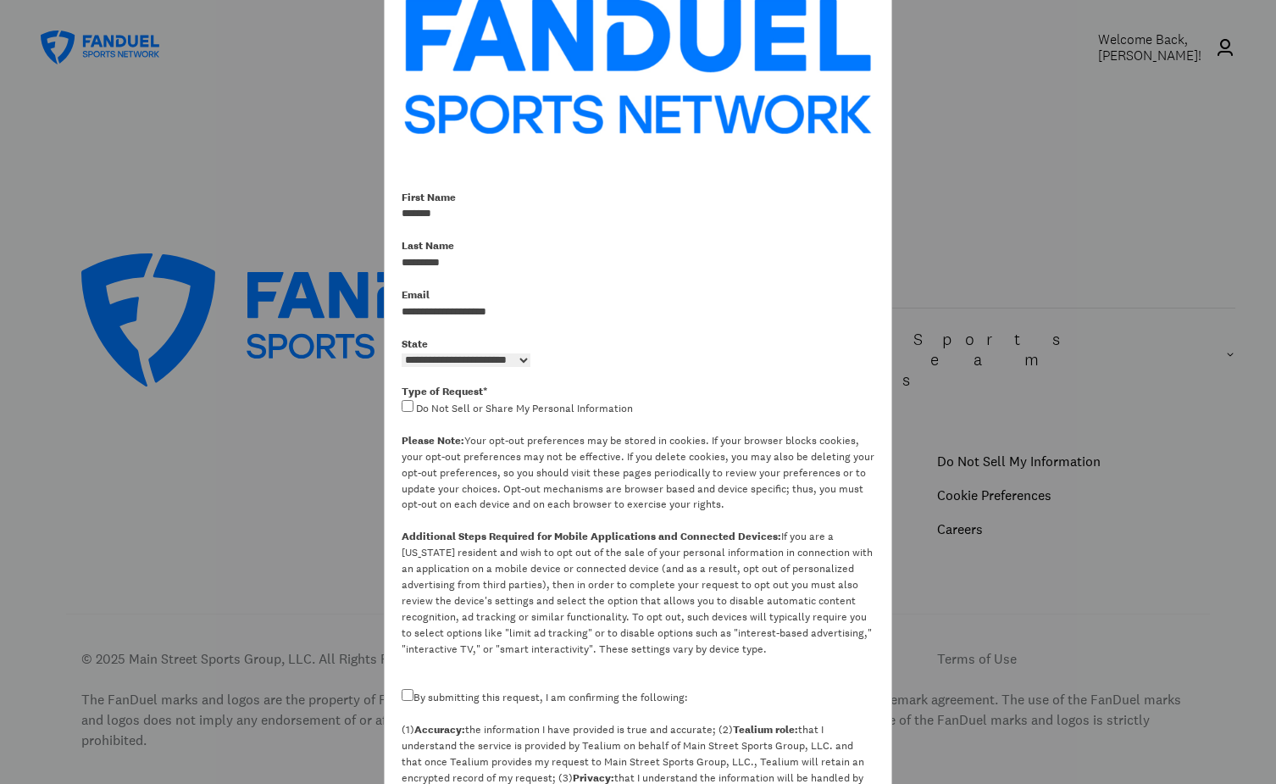
select select "****"
click at [401, 402] on div "**********" at bounding box center [638, 265] width 507 height 1172
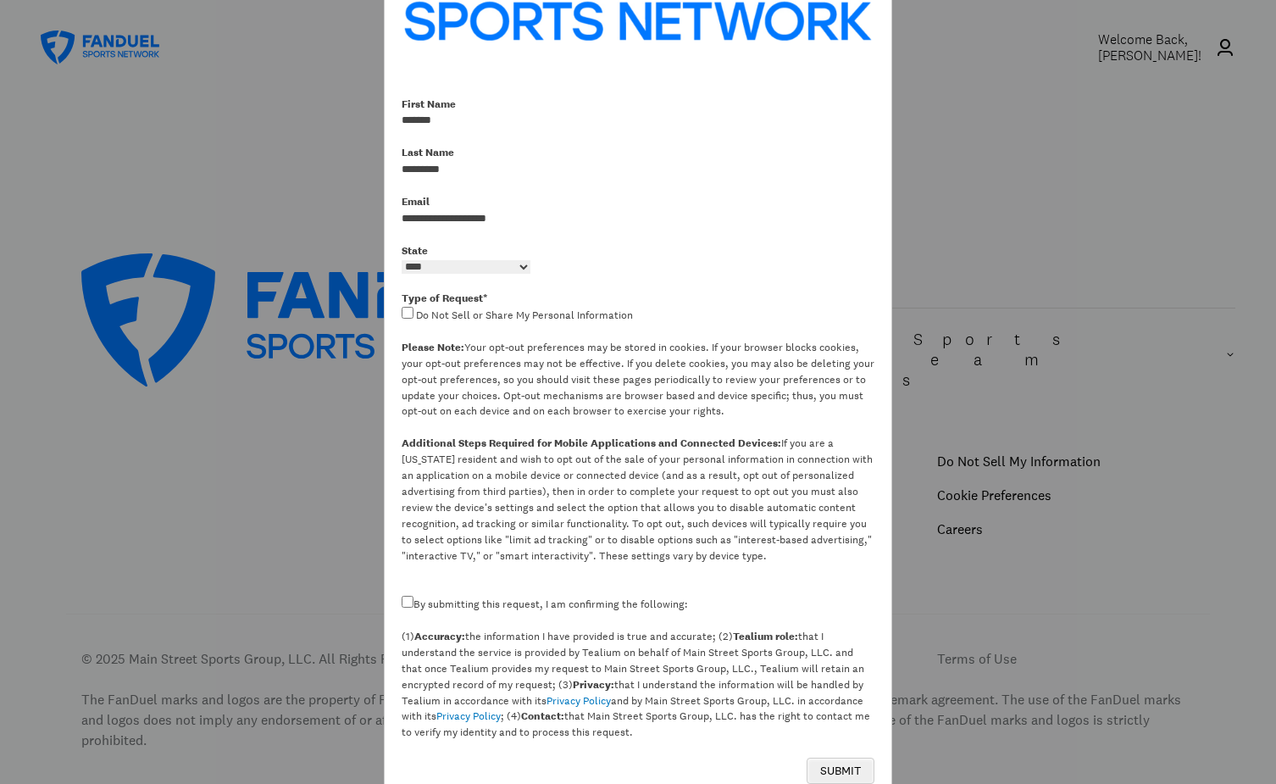
scroll to position [513, 0]
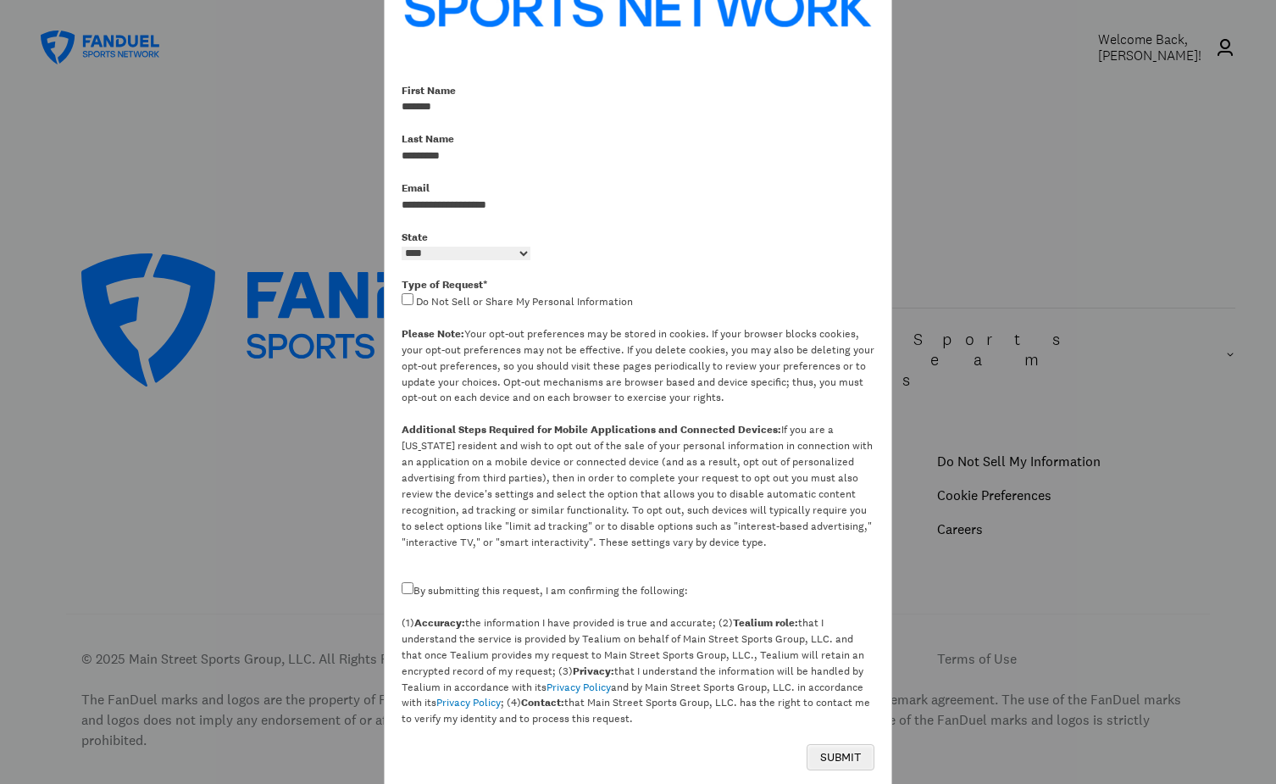
click at [835, 751] on div "SUBMIT" at bounding box center [841, 757] width 68 height 26
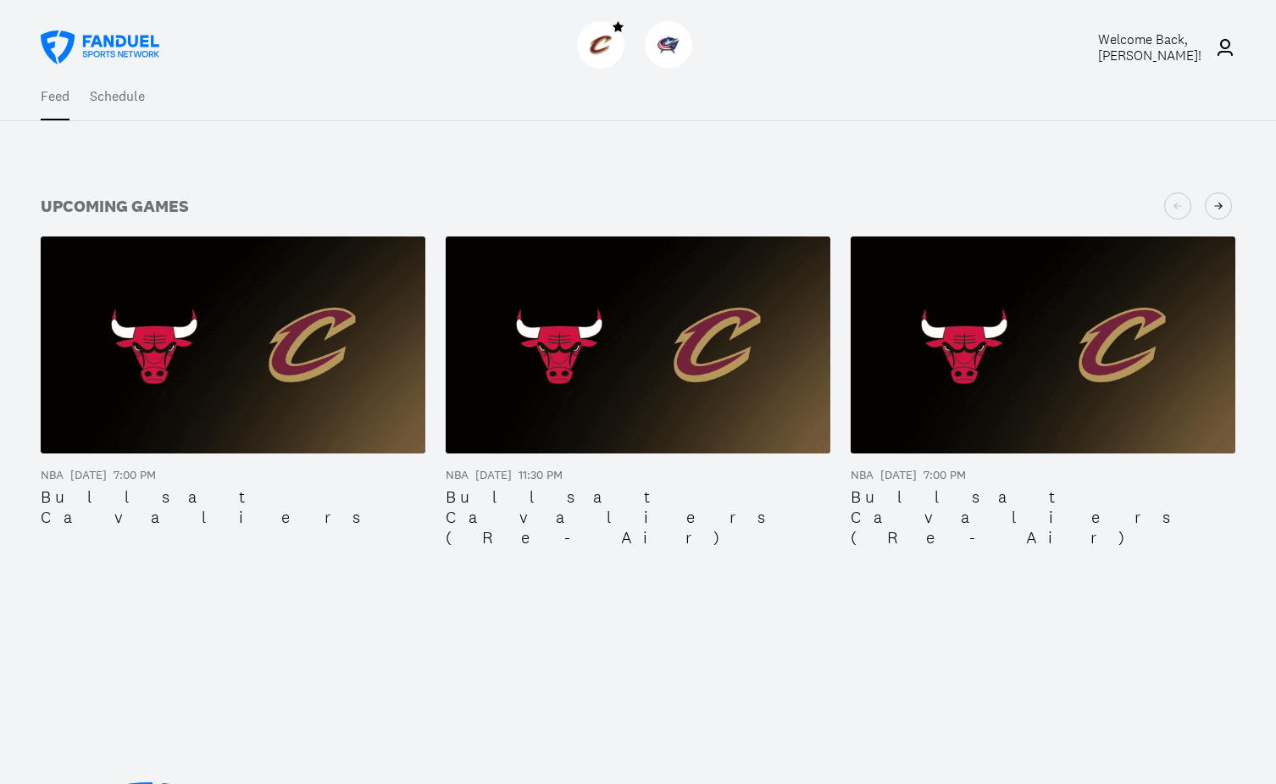
scroll to position [0, 0]
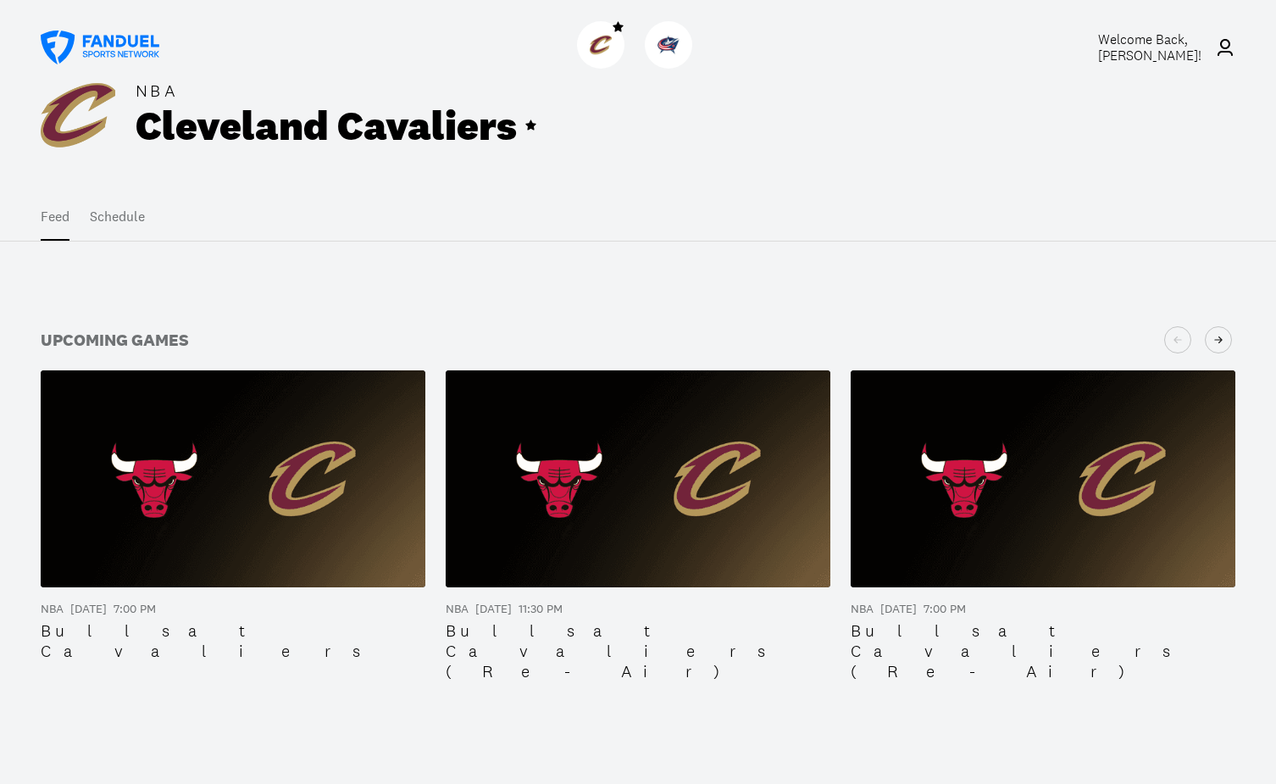
click at [99, 212] on button "Schedule" at bounding box center [117, 216] width 55 height 47
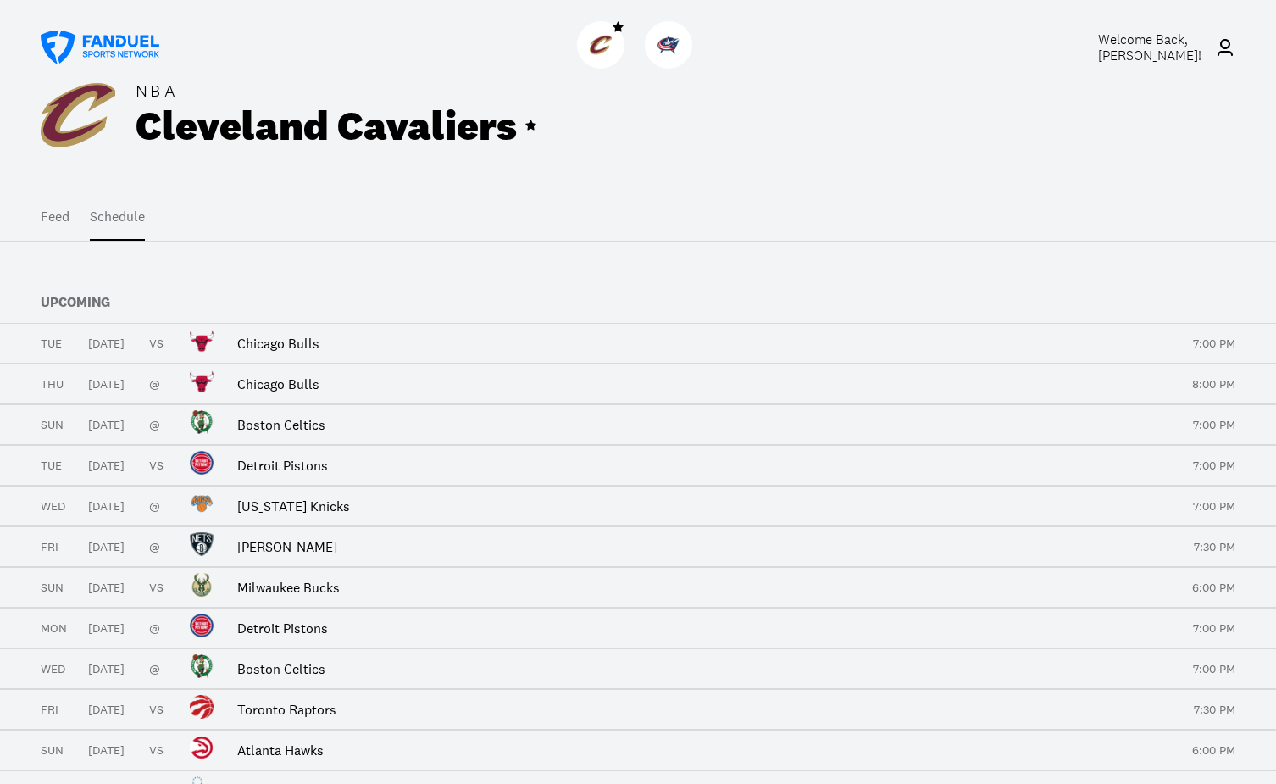
click at [55, 219] on button "Feed" at bounding box center [55, 216] width 29 height 47
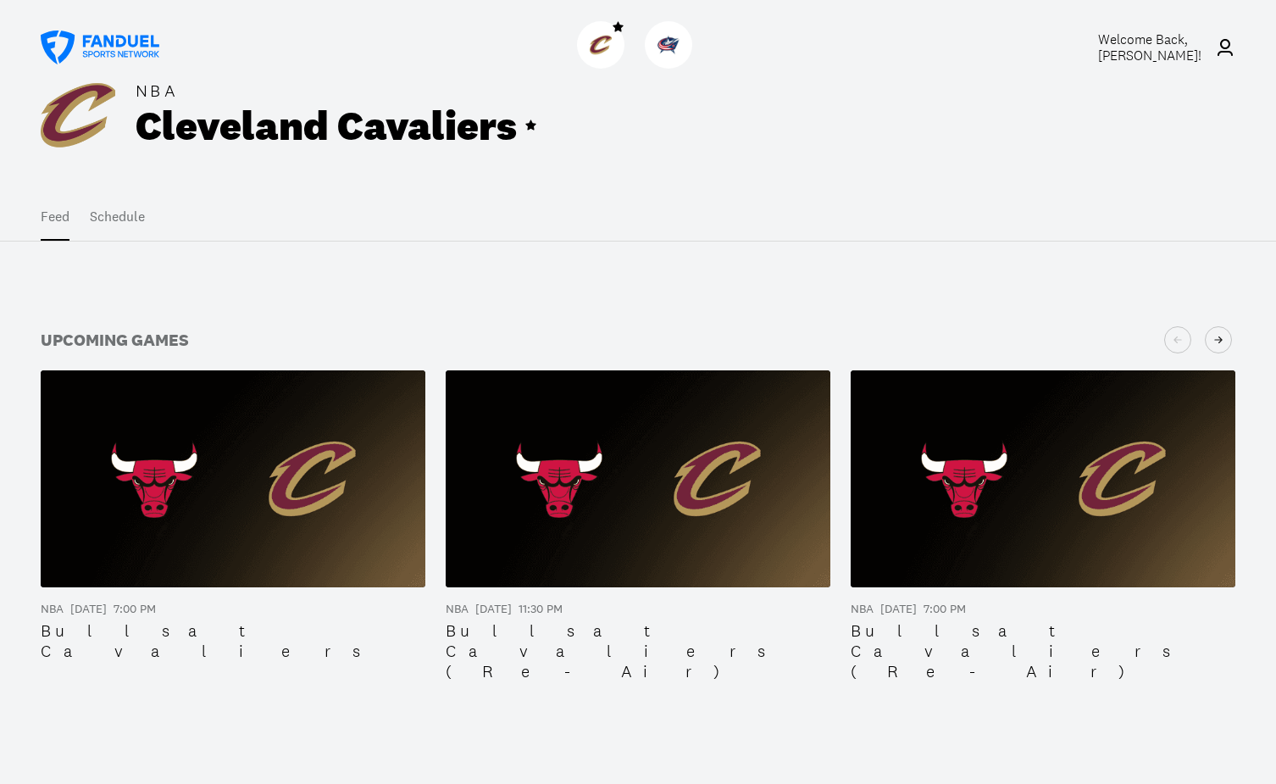
click at [1125, 52] on span "Welcome Back, terry wascovich !" at bounding box center [1149, 48] width 103 height 34
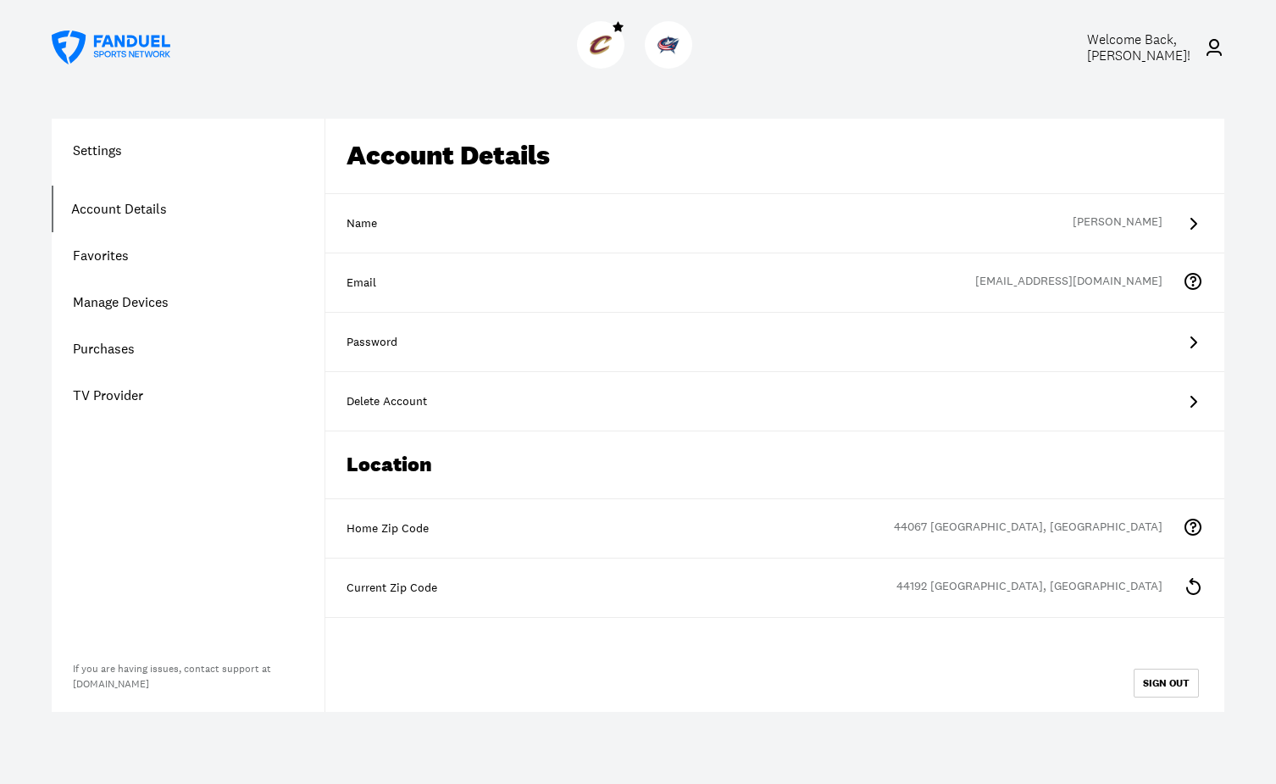
click at [99, 214] on link "Account Details" at bounding box center [188, 209] width 273 height 47
click at [101, 211] on link "Account Details" at bounding box center [188, 209] width 273 height 47
click at [91, 259] on link "Favorites" at bounding box center [188, 255] width 273 height 47
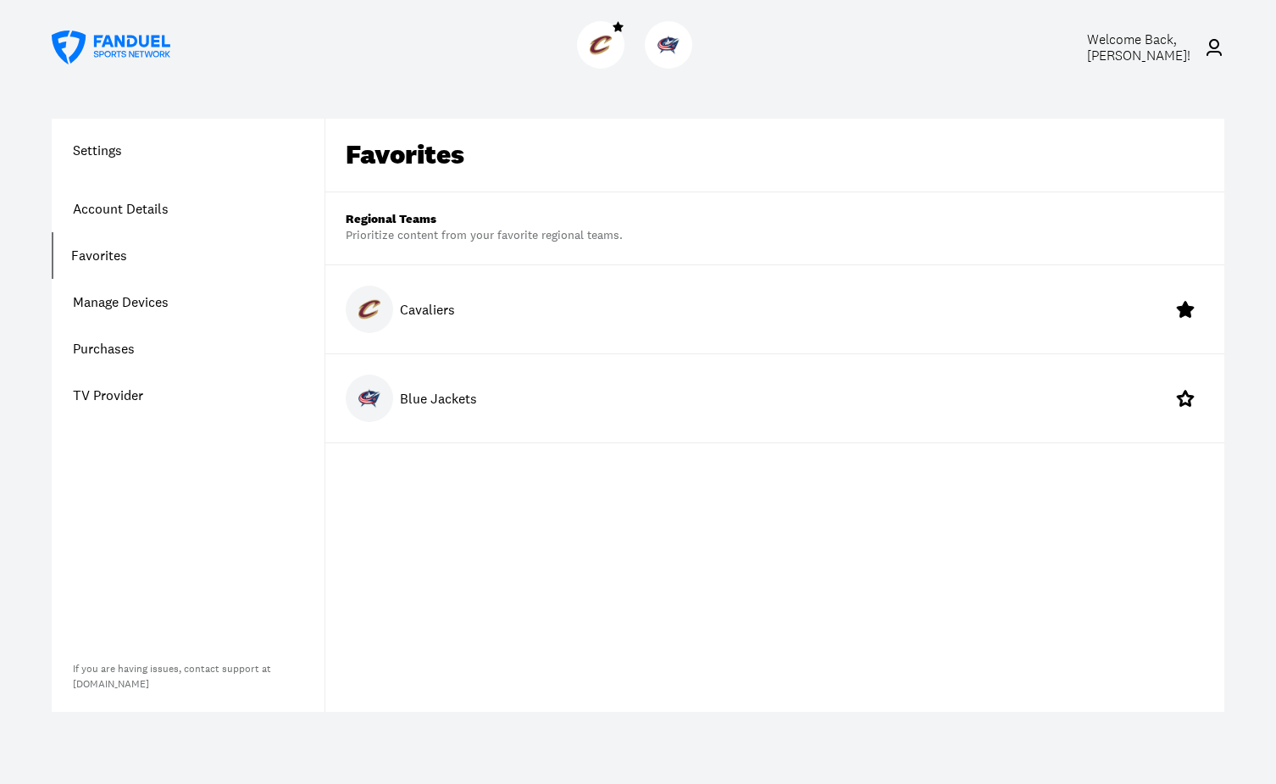
click at [97, 302] on link "Manage Devices" at bounding box center [188, 302] width 273 height 47
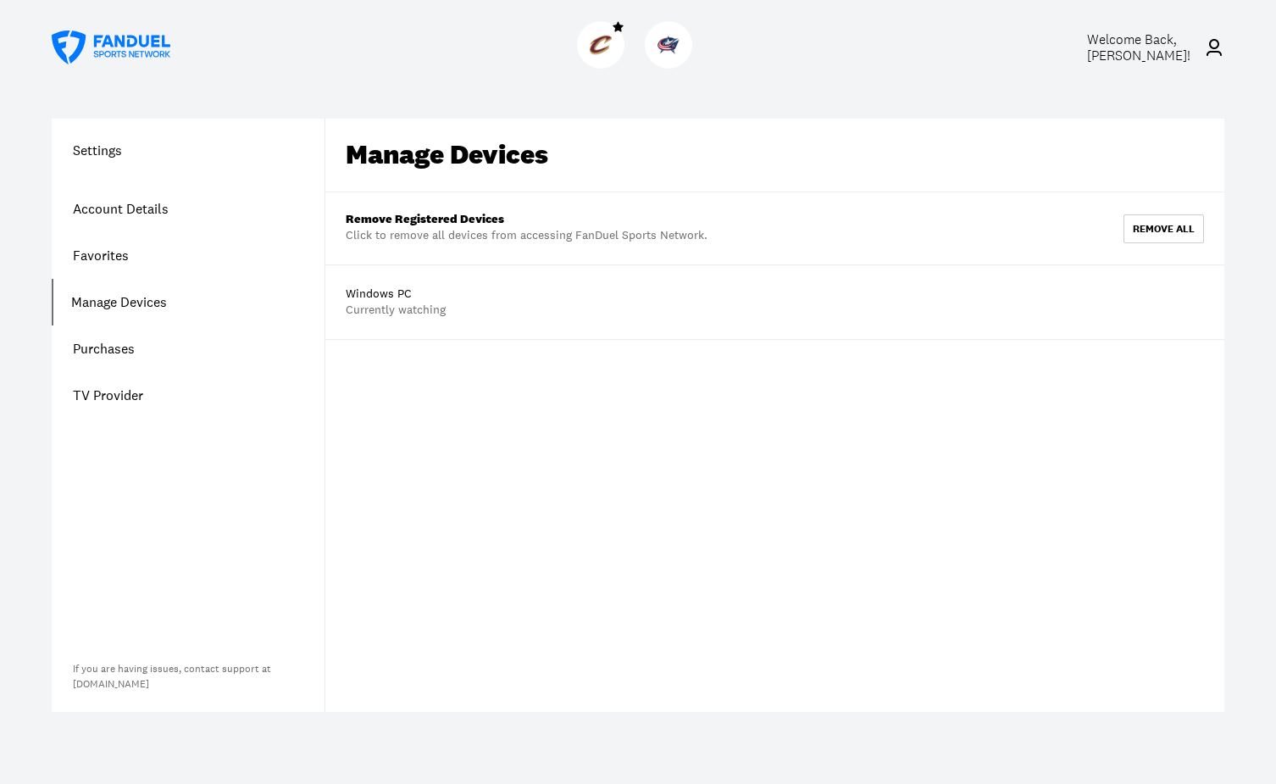
click at [475, 453] on div "Manage Devices Remove Registered Devices Click to remove all devices from acces…" at bounding box center [774, 415] width 899 height 593
click at [125, 350] on link "Purchases" at bounding box center [188, 348] width 273 height 47
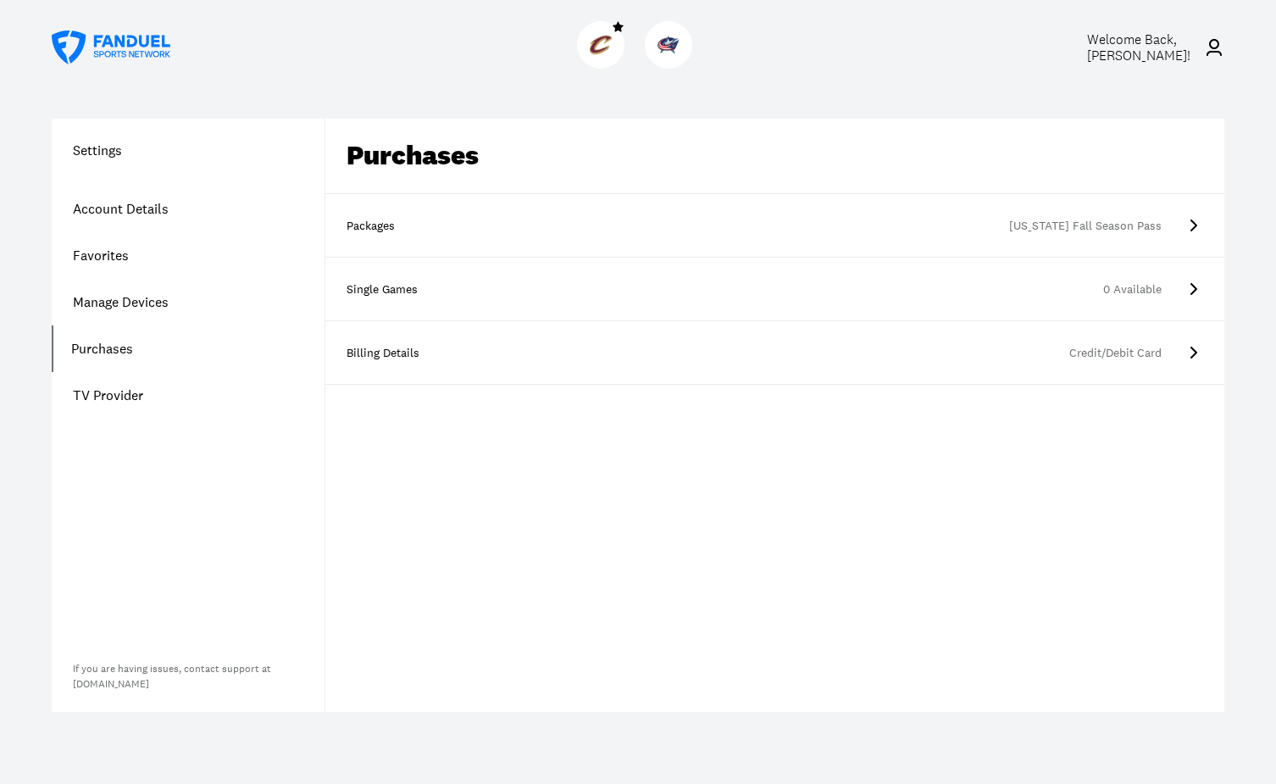
click at [121, 388] on link "TV Provider" at bounding box center [188, 395] width 273 height 47
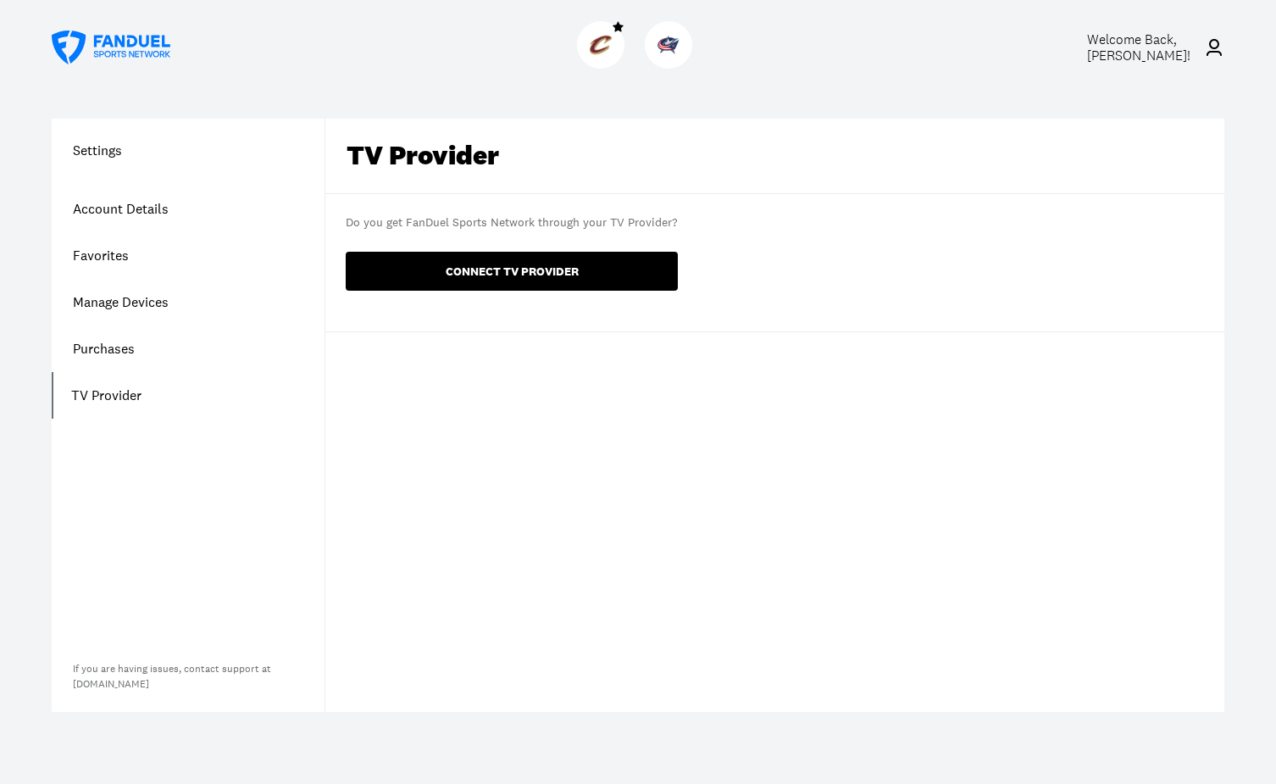
click at [437, 270] on button "CONNECT TV PROVIDER" at bounding box center [512, 271] width 332 height 39
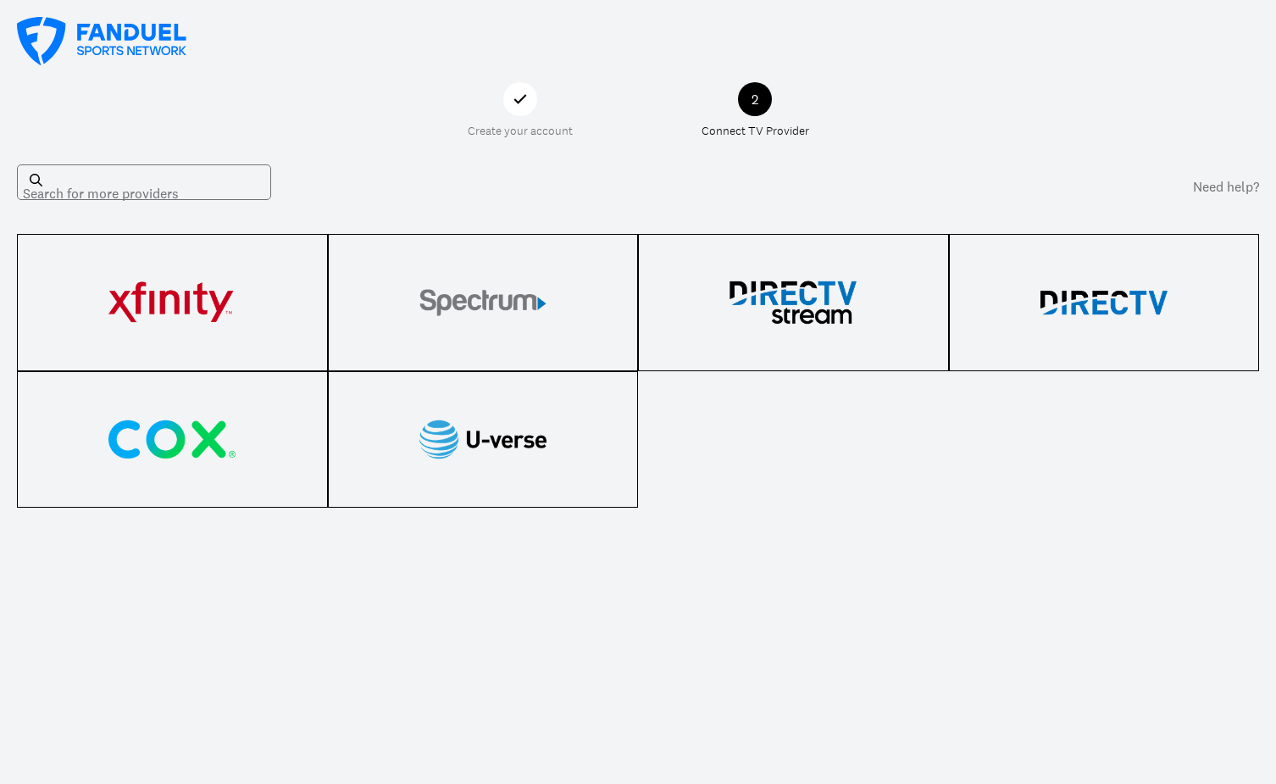
click at [517, 103] on icon at bounding box center [519, 98] width 13 height 9
click at [752, 100] on div "2" at bounding box center [755, 99] width 34 height 34
click at [1231, 186] on link "Need help?" at bounding box center [1226, 186] width 66 height 20
